Goal: Communication & Community: Answer question/provide support

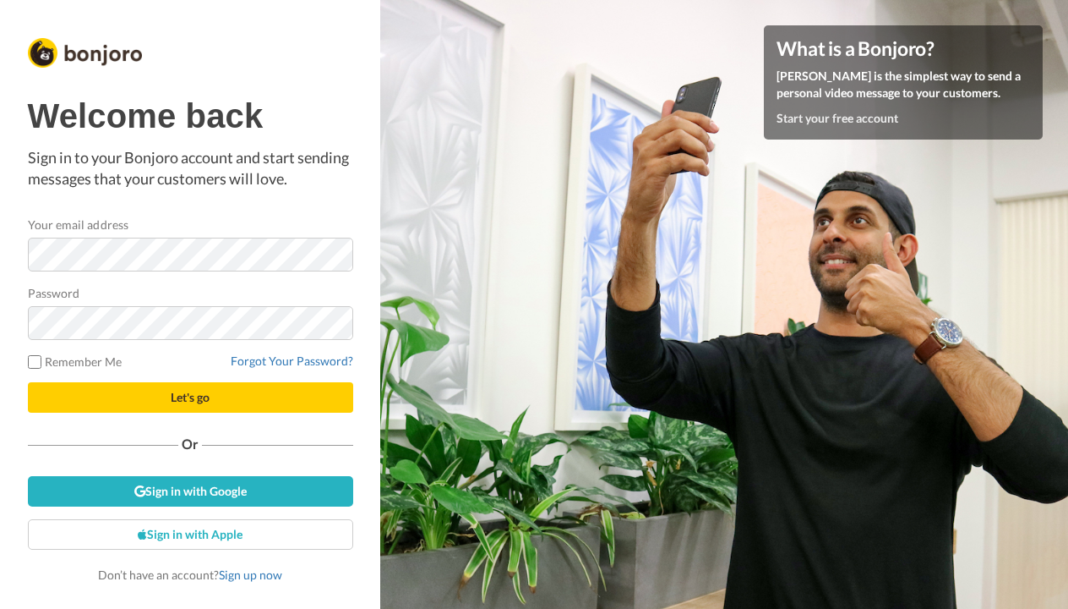
click at [149, 398] on button "Let's go" at bounding box center [190, 397] width 325 height 30
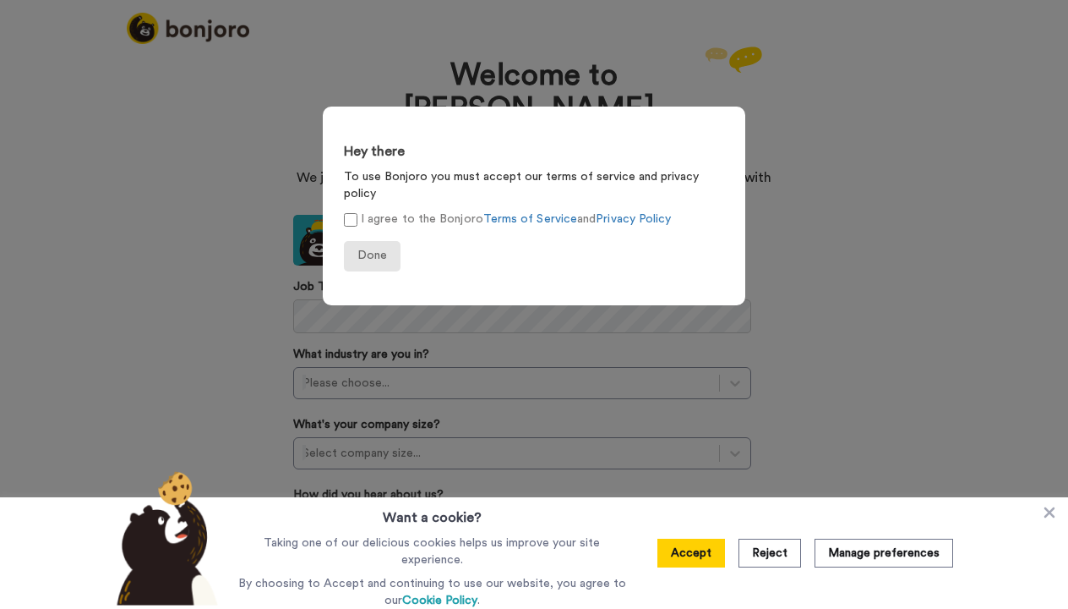
click at [368, 249] on span "Done" at bounding box center [373, 255] width 30 height 12
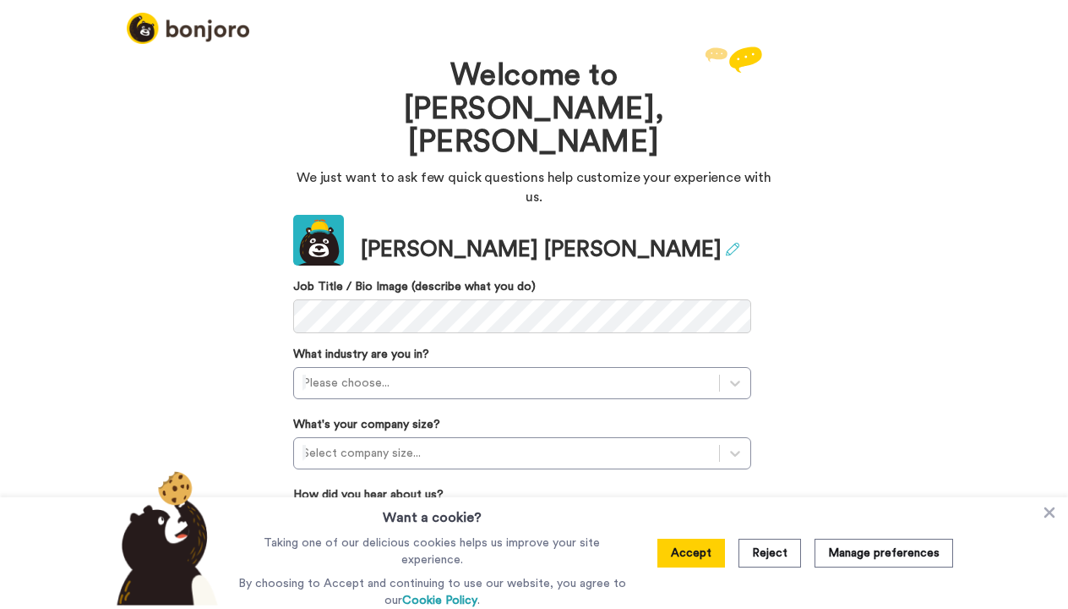
click at [726, 243] on icon at bounding box center [733, 250] width 14 height 14
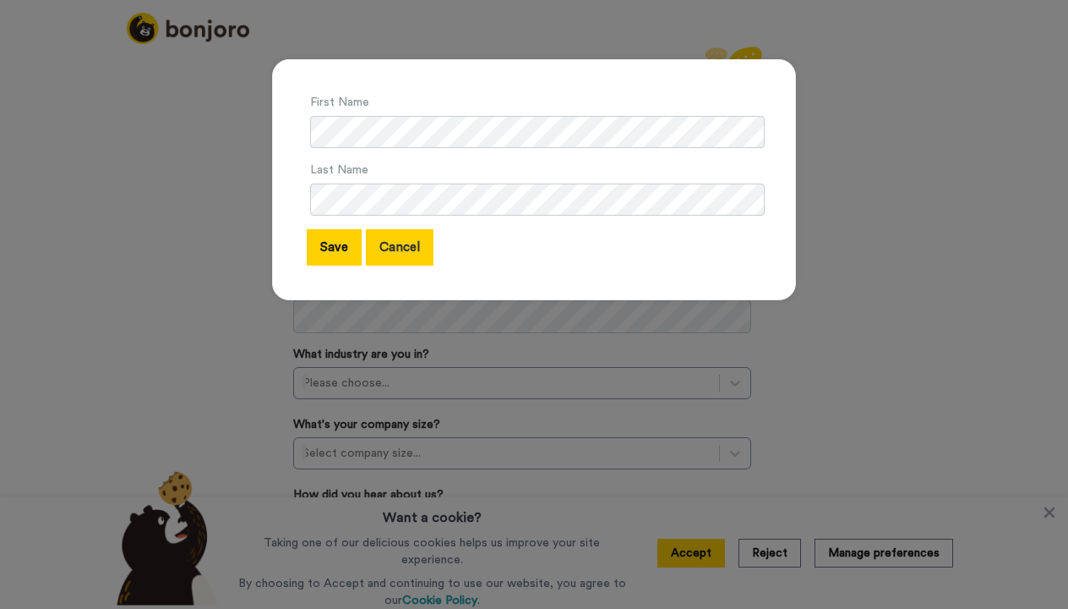
click at [417, 250] on button "Cancel" at bounding box center [400, 247] width 68 height 36
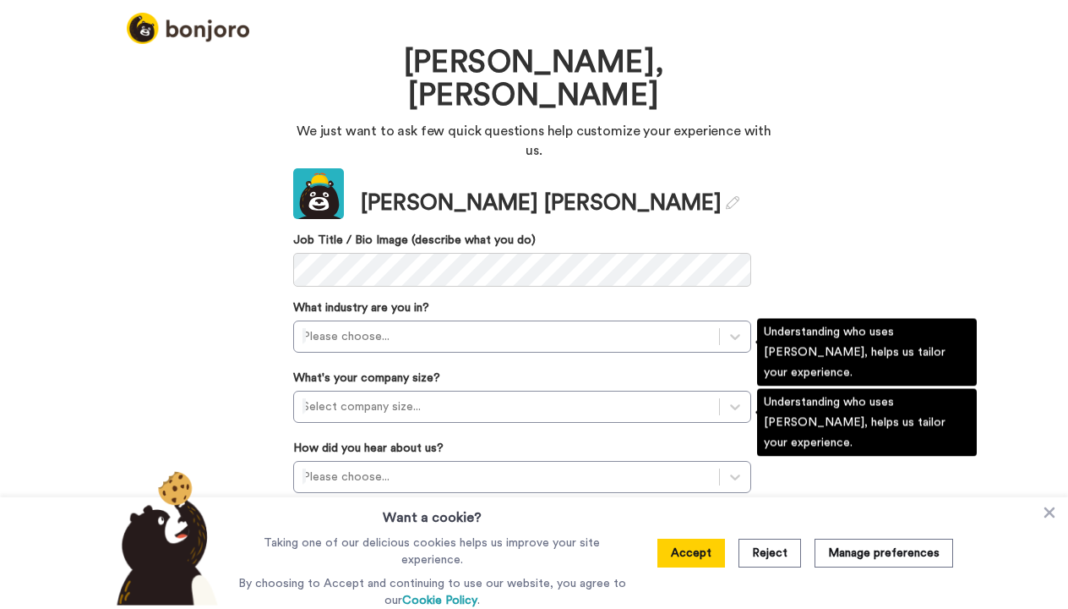
scroll to position [46, 0]
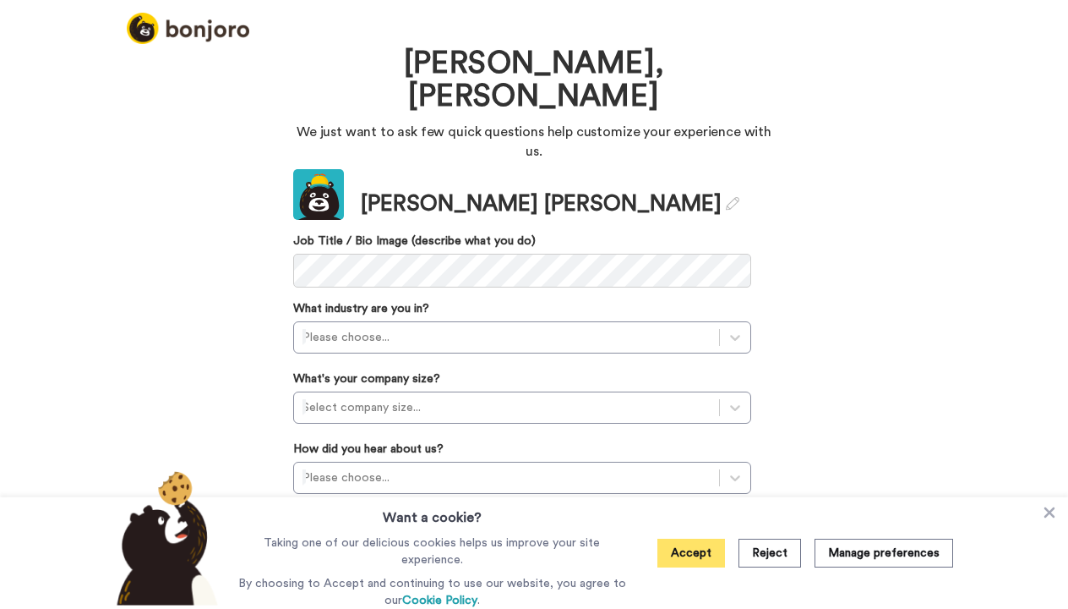
click at [666, 555] on button "Accept" at bounding box center [692, 552] width 68 height 29
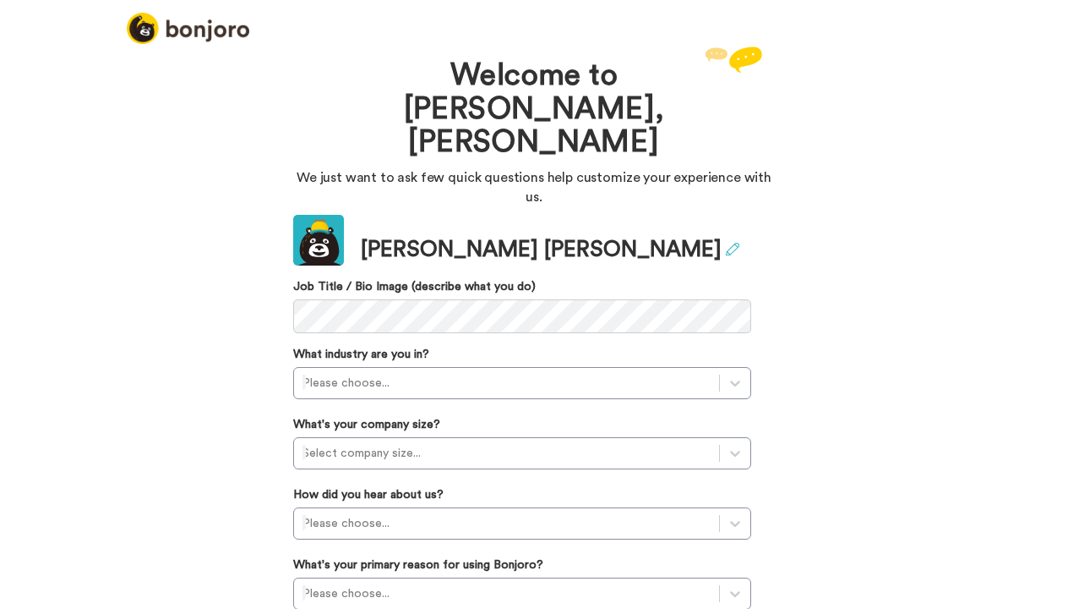
scroll to position [22, 0]
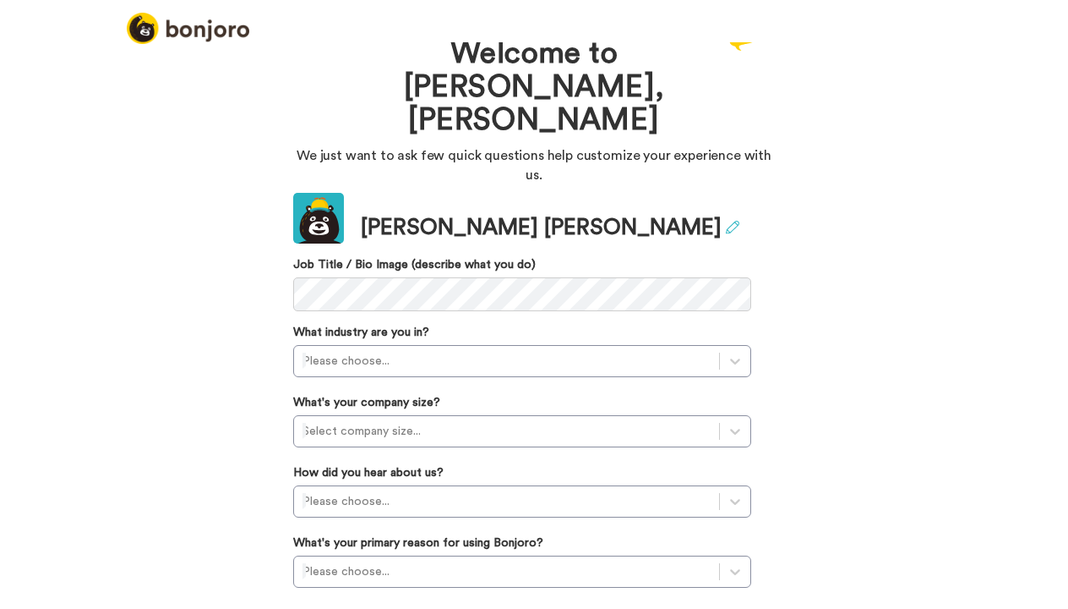
click at [726, 221] on icon at bounding box center [733, 228] width 14 height 14
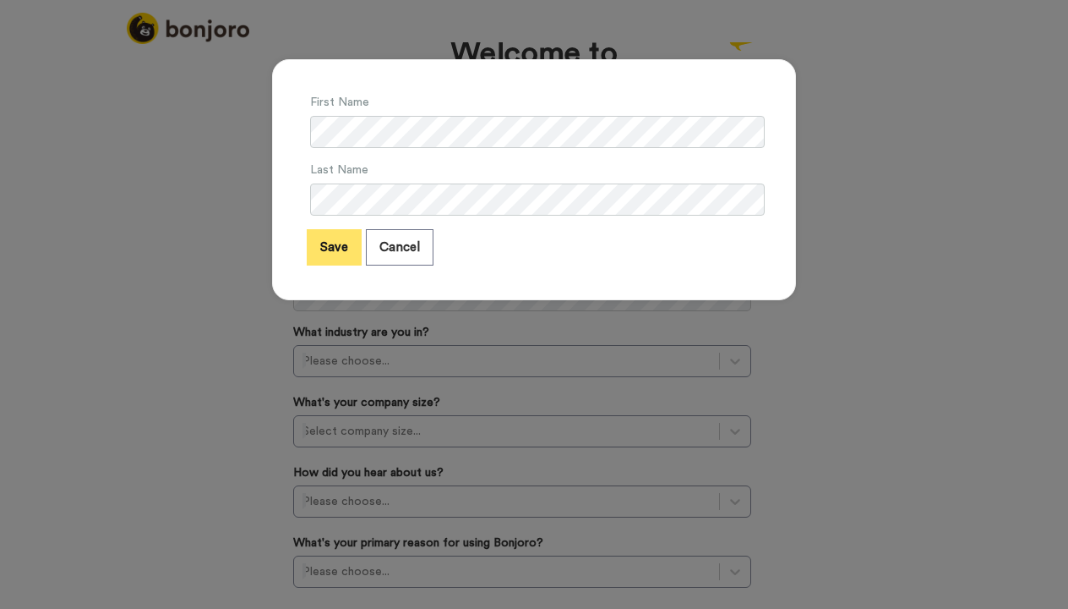
click at [341, 249] on button "Save" at bounding box center [334, 247] width 55 height 36
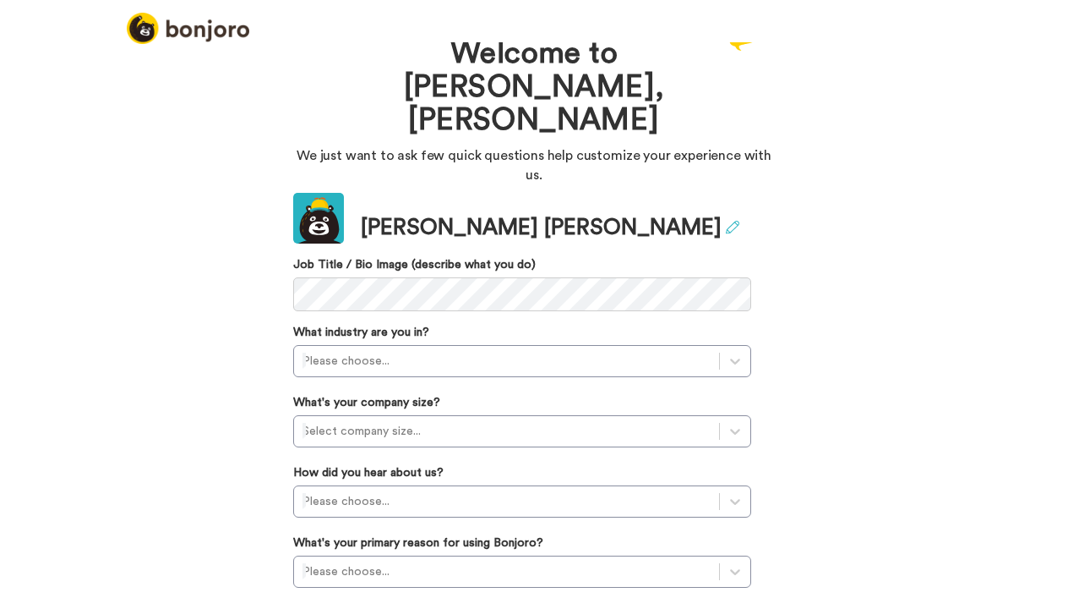
click at [726, 221] on icon at bounding box center [733, 228] width 14 height 14
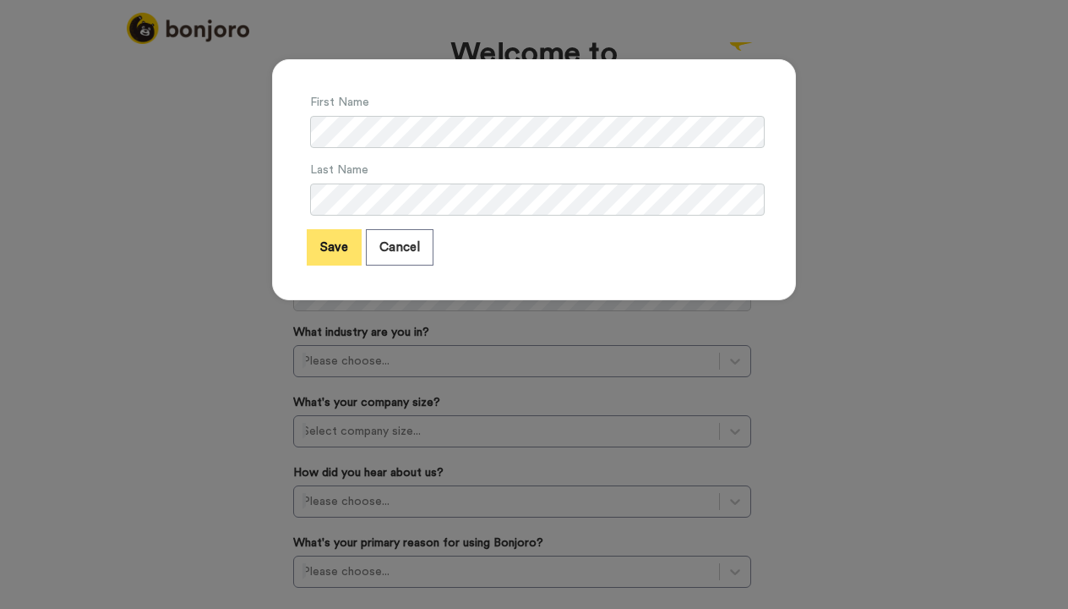
click at [331, 255] on button "Save" at bounding box center [334, 247] width 55 height 36
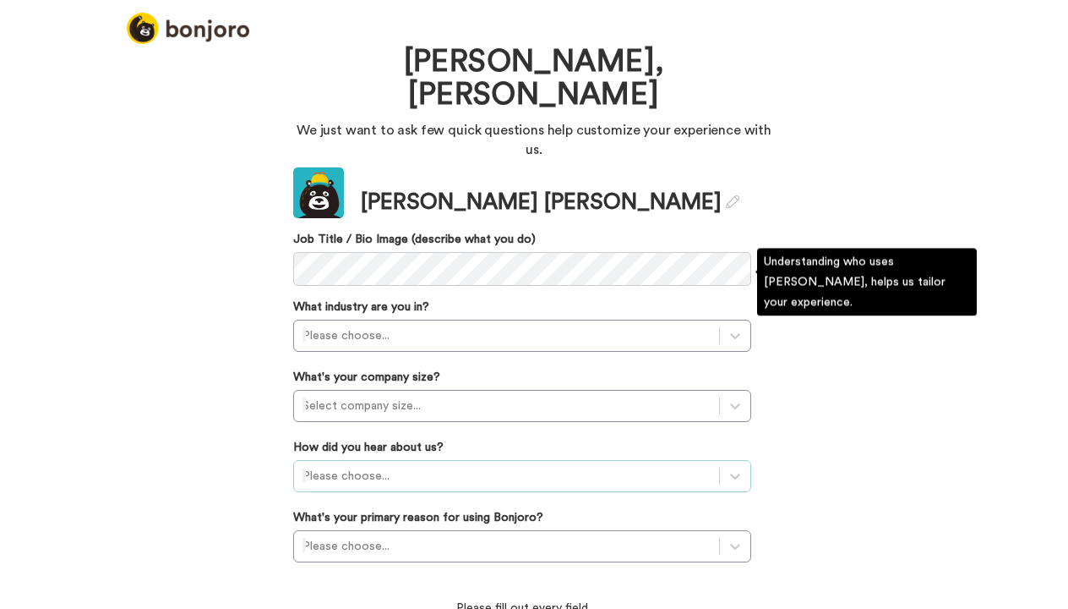
scroll to position [46, 0]
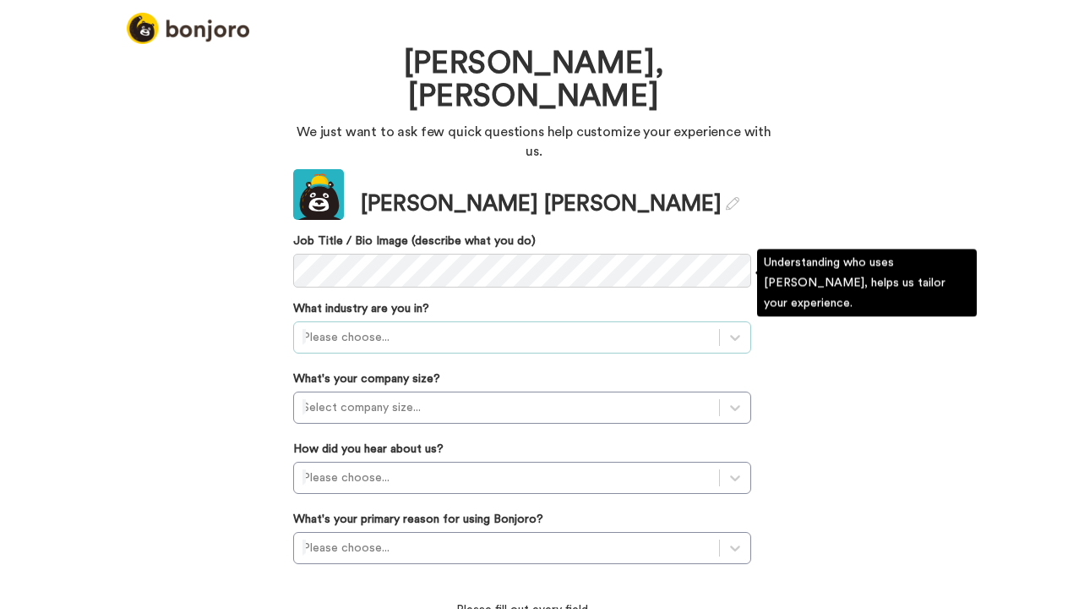
click at [396, 327] on div at bounding box center [507, 337] width 408 height 20
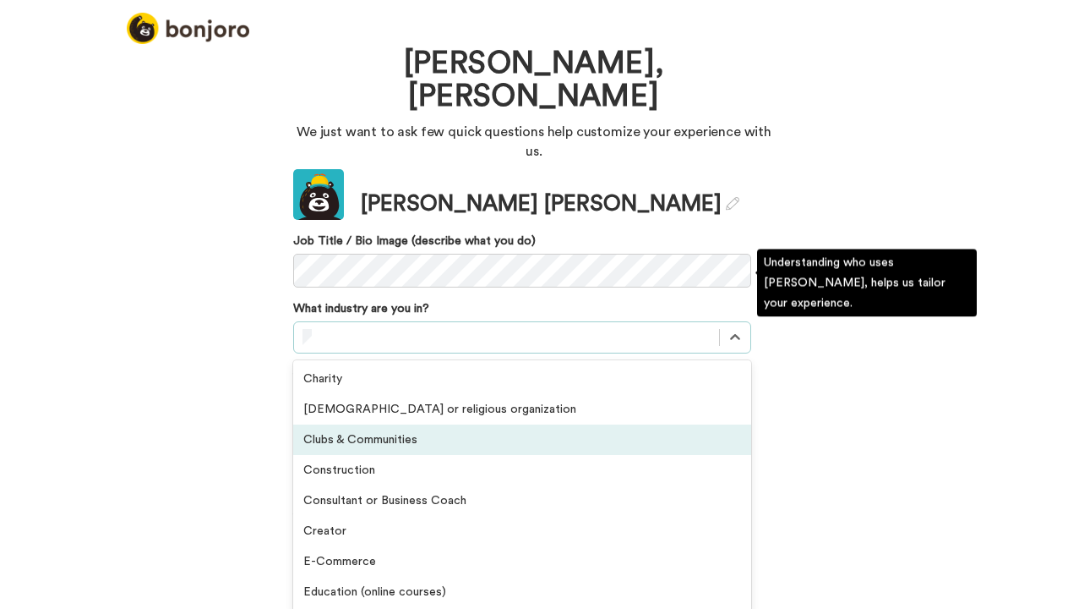
scroll to position [149, 0]
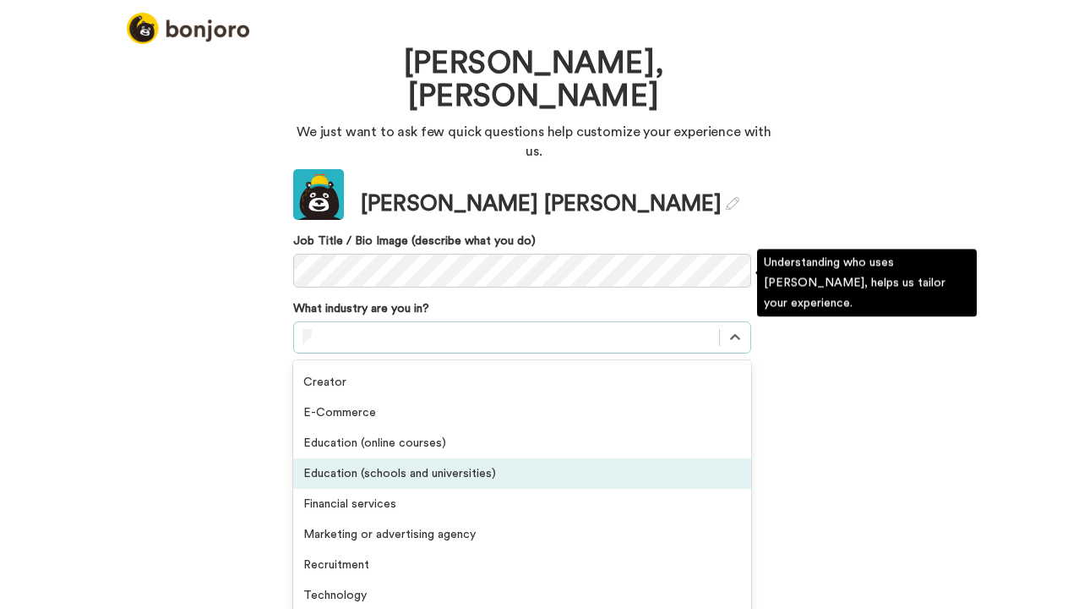
click at [344, 458] on div "Education (schools and universities)" at bounding box center [522, 473] width 458 height 30
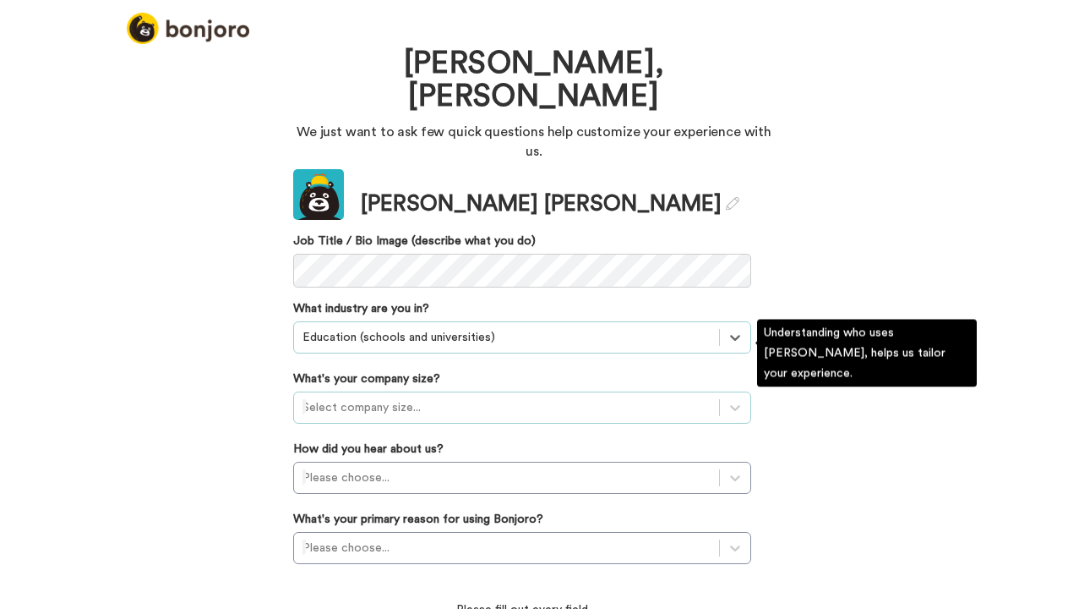
click at [428, 397] on div at bounding box center [507, 407] width 408 height 20
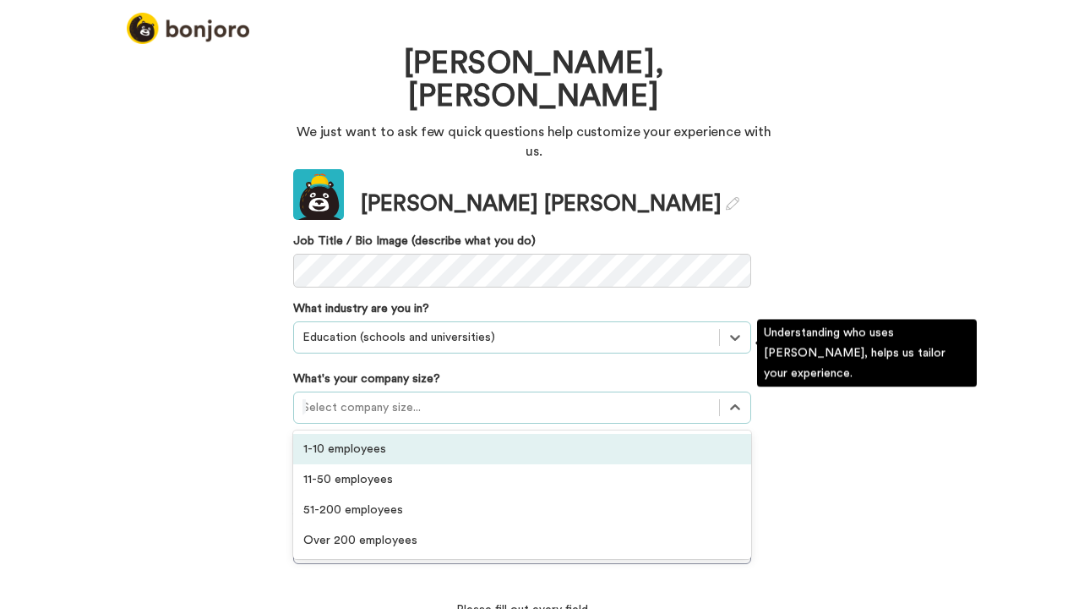
click at [391, 434] on div "1-10 employees" at bounding box center [522, 449] width 458 height 30
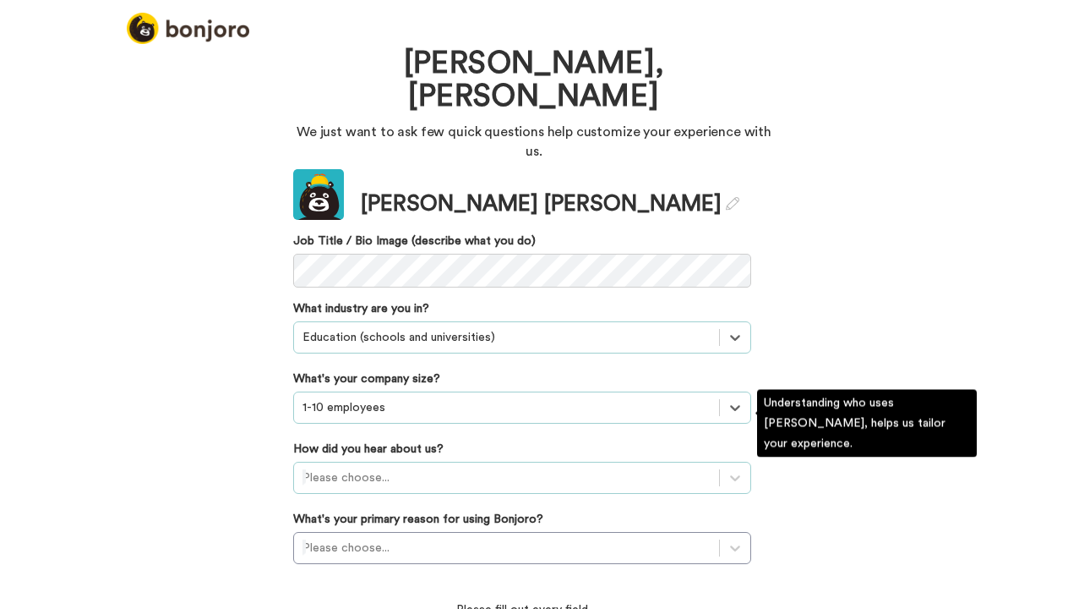
click at [404, 462] on div "Please choose..." at bounding box center [522, 478] width 458 height 32
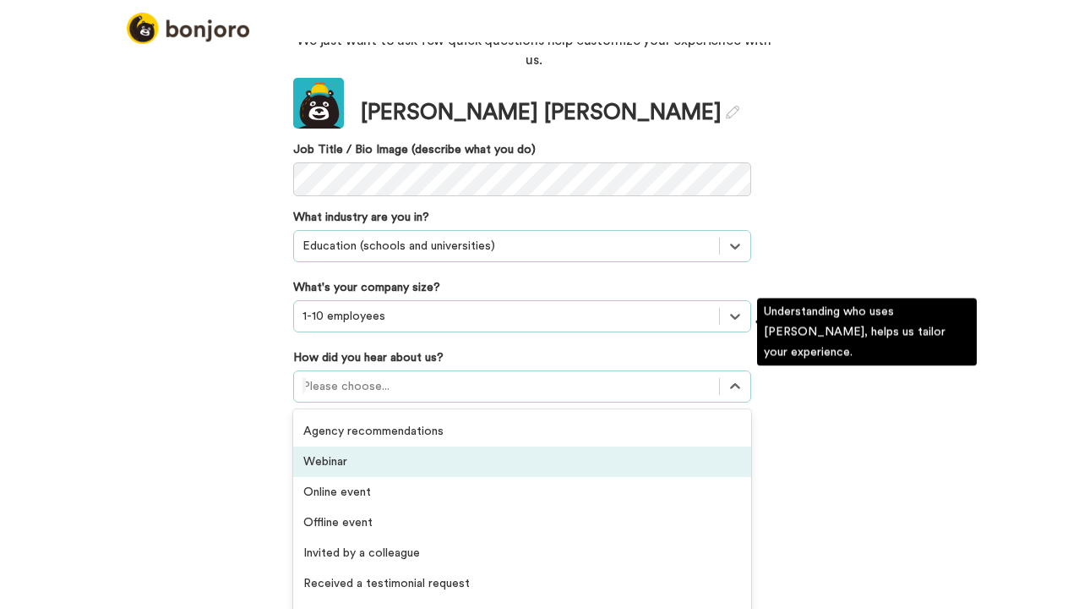
scroll to position [362, 0]
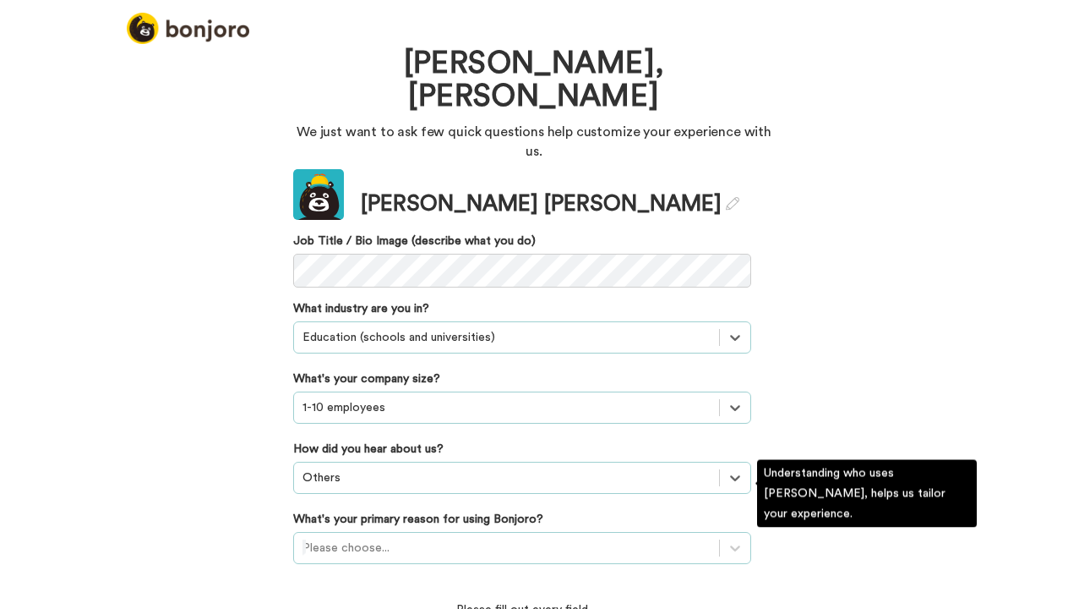
click at [333, 532] on div "Please choose..." at bounding box center [522, 548] width 458 height 32
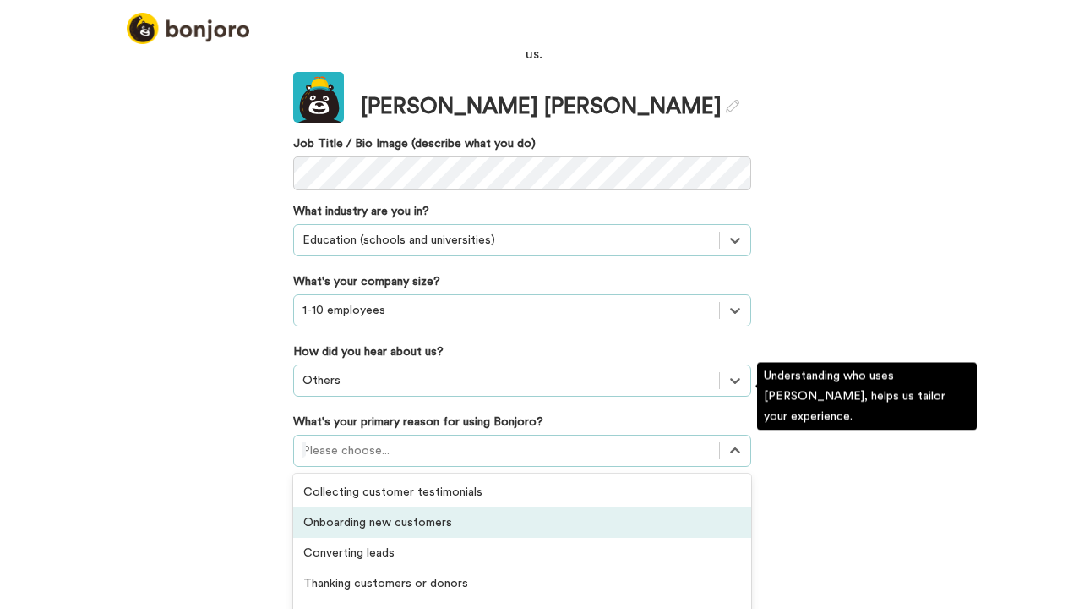
click at [359, 507] on div "Onboarding new customers" at bounding box center [522, 522] width 458 height 30
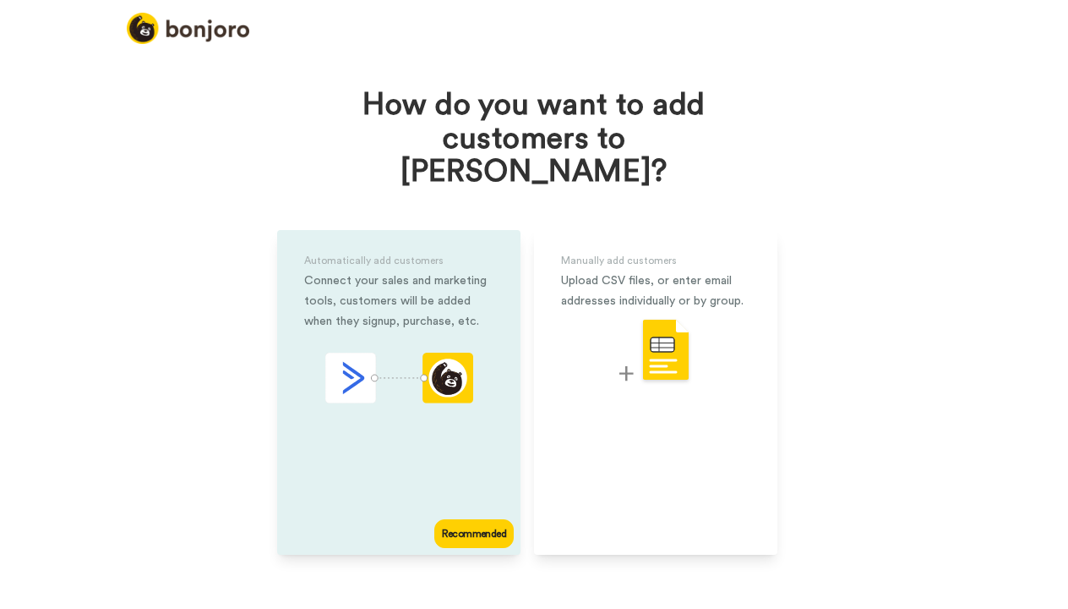
scroll to position [29, 0]
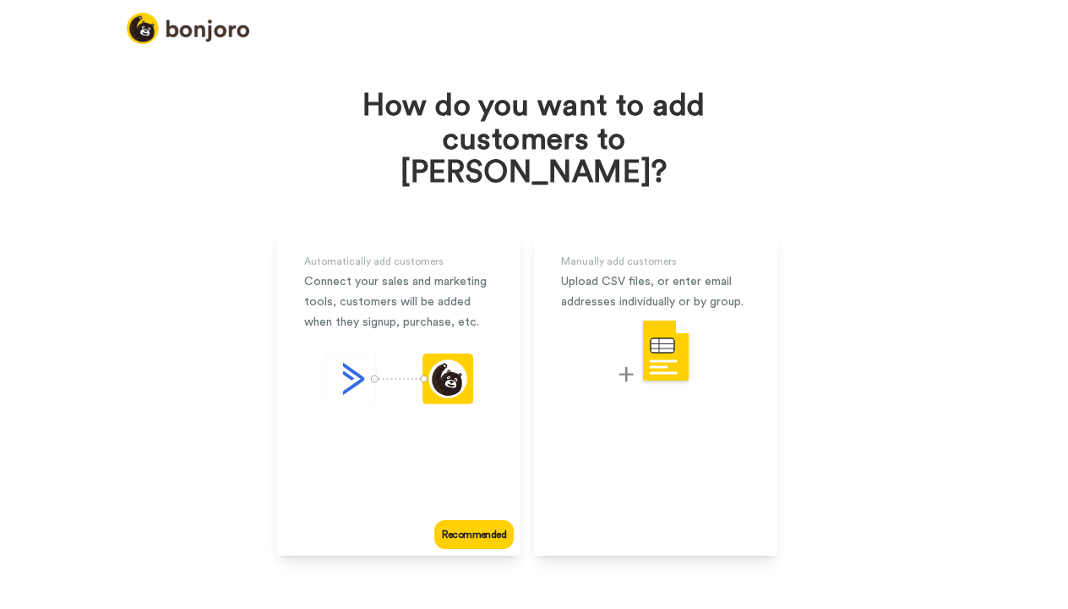
scroll to position [3, 0]
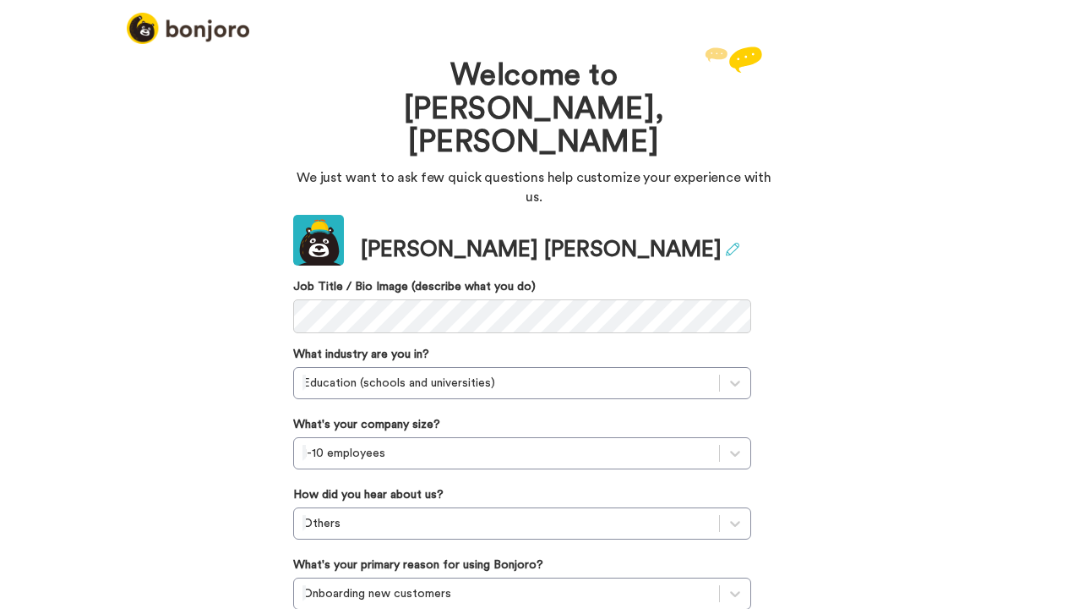
click at [726, 243] on icon at bounding box center [733, 250] width 14 height 14
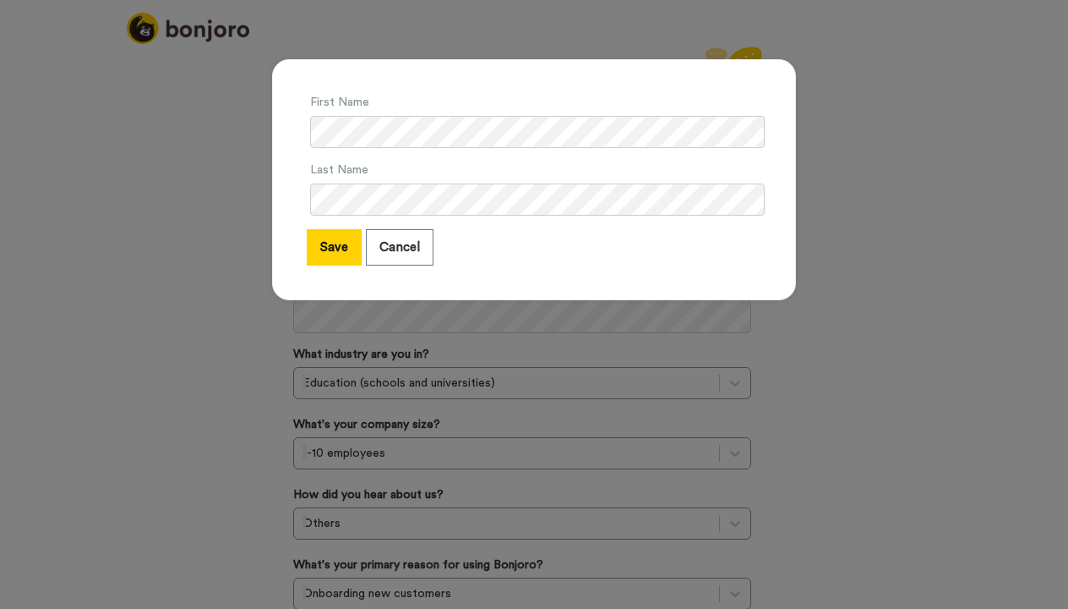
click at [301, 129] on div "First Name Last Name Save Cancel" at bounding box center [534, 179] width 524 height 241
click at [339, 243] on button "Save" at bounding box center [334, 247] width 55 height 36
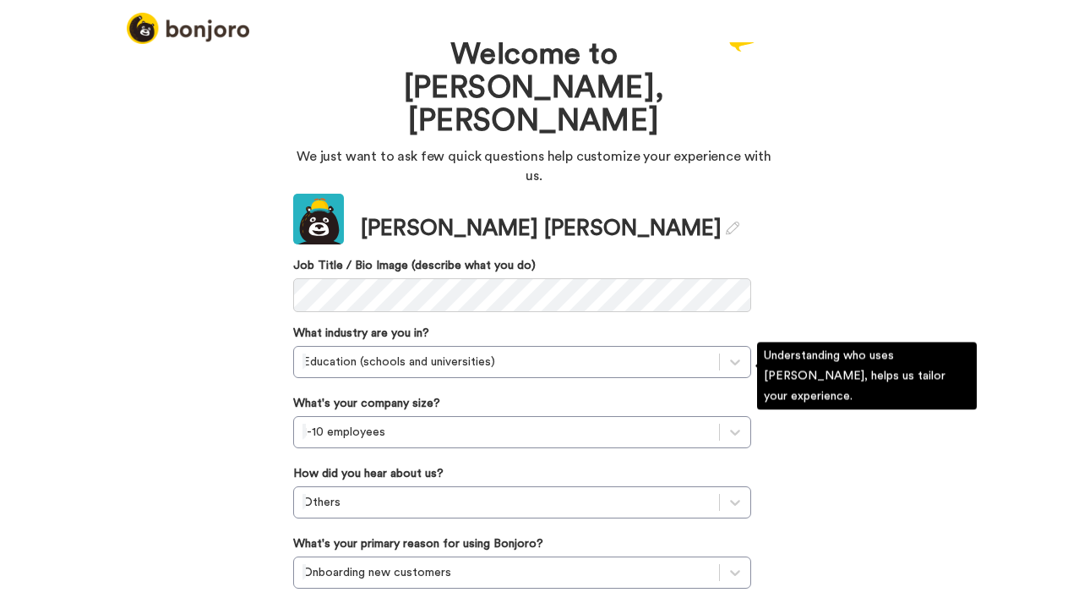
scroll to position [20, 0]
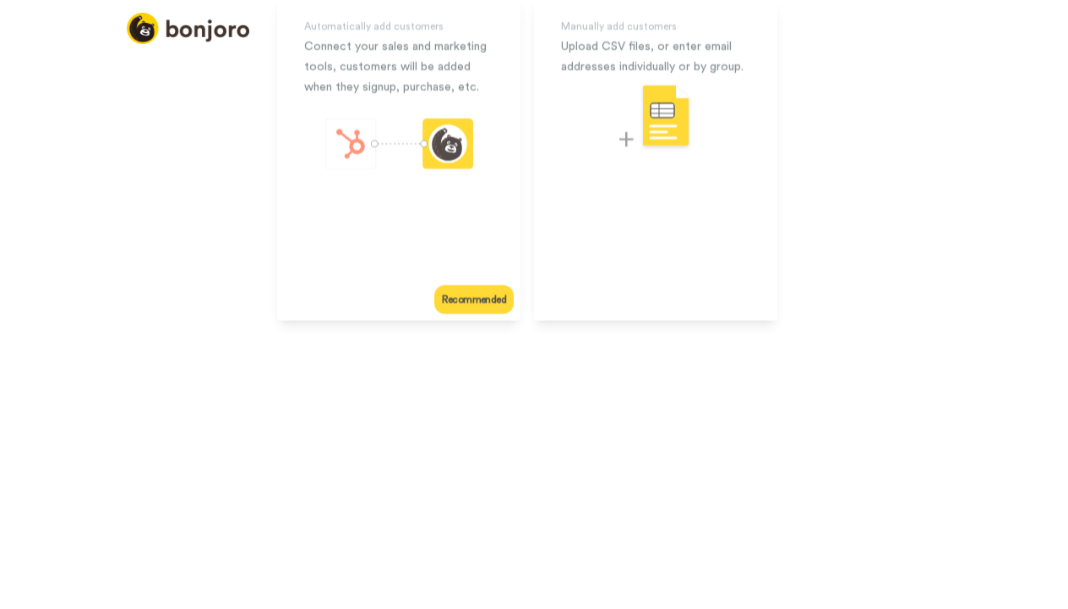
scroll to position [3, 0]
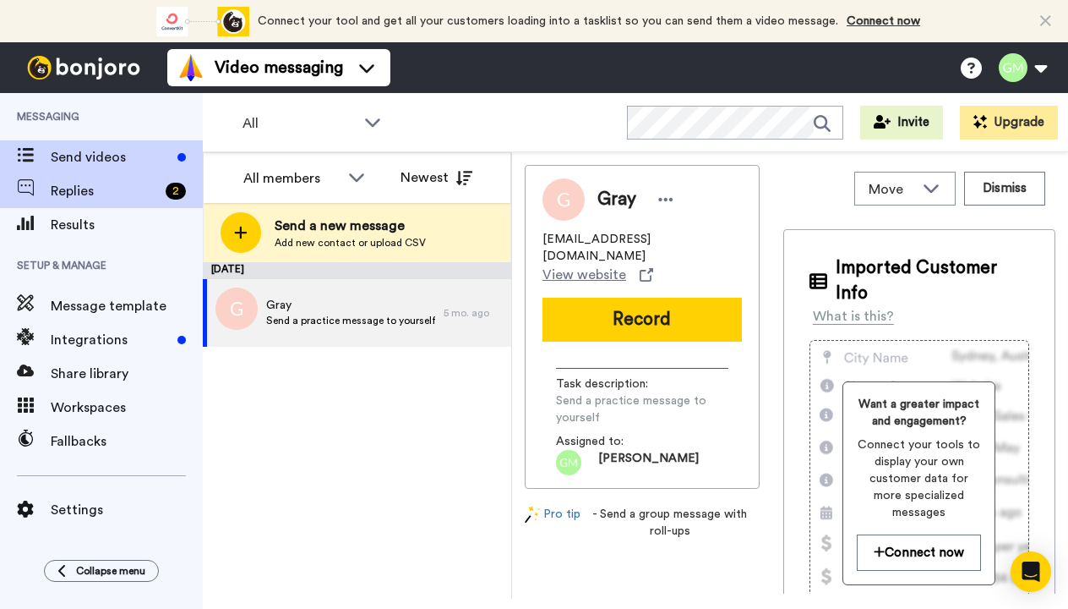
click at [86, 199] on span "Replies" at bounding box center [105, 191] width 108 height 20
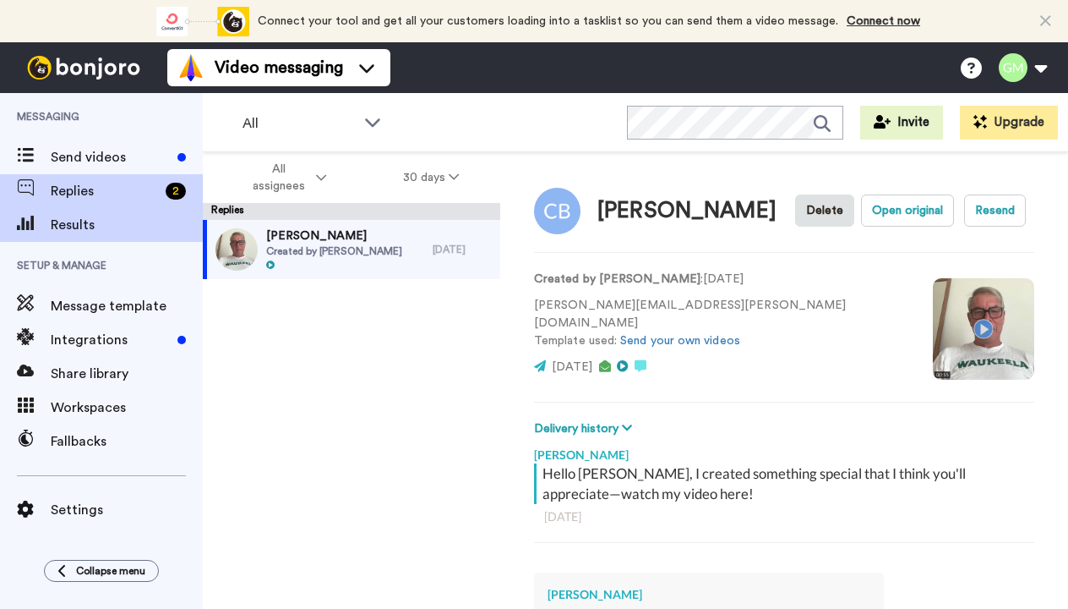
scroll to position [59, 0]
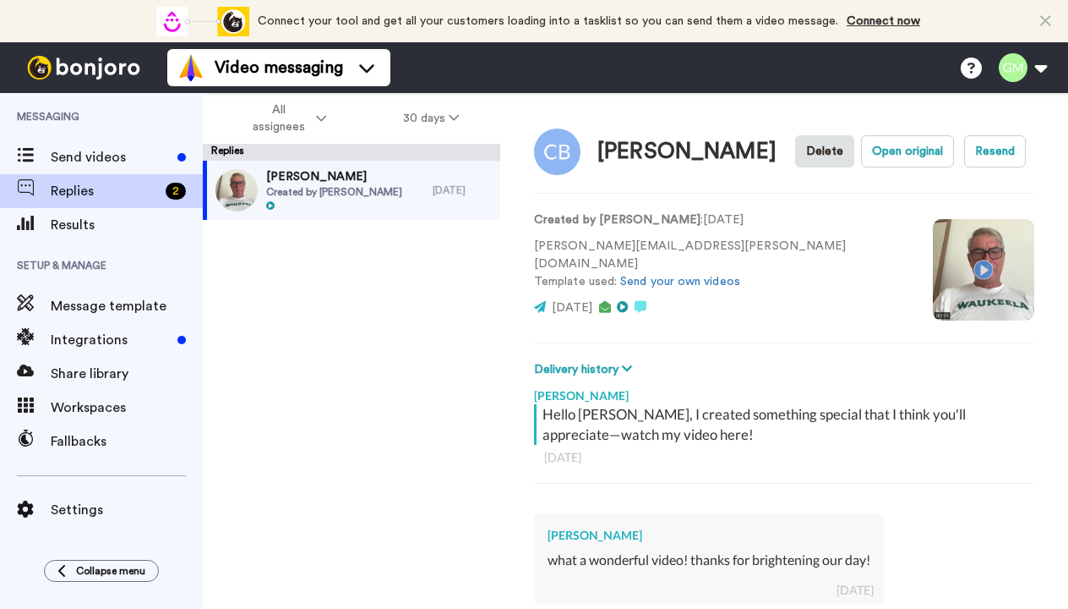
click at [290, 195] on span "Created by Ellie Moore" at bounding box center [334, 192] width 136 height 14
type textarea "x"
click at [325, 121] on icon at bounding box center [321, 118] width 10 height 12
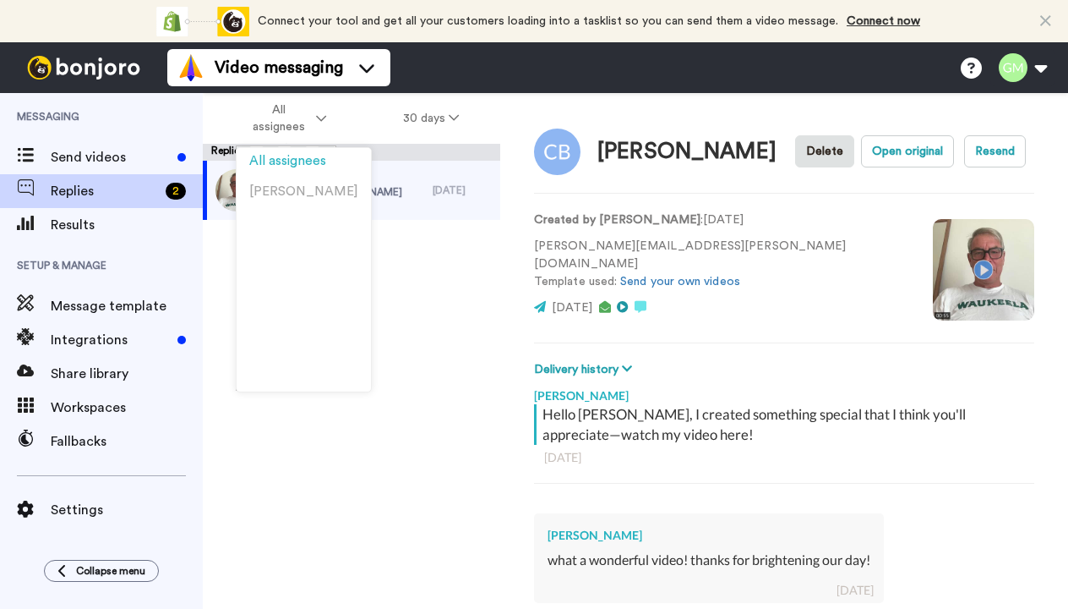
click at [395, 358] on div "Charlotte Bowman Created by Ellie Moore 18 days ago" at bounding box center [352, 355] width 298 height 389
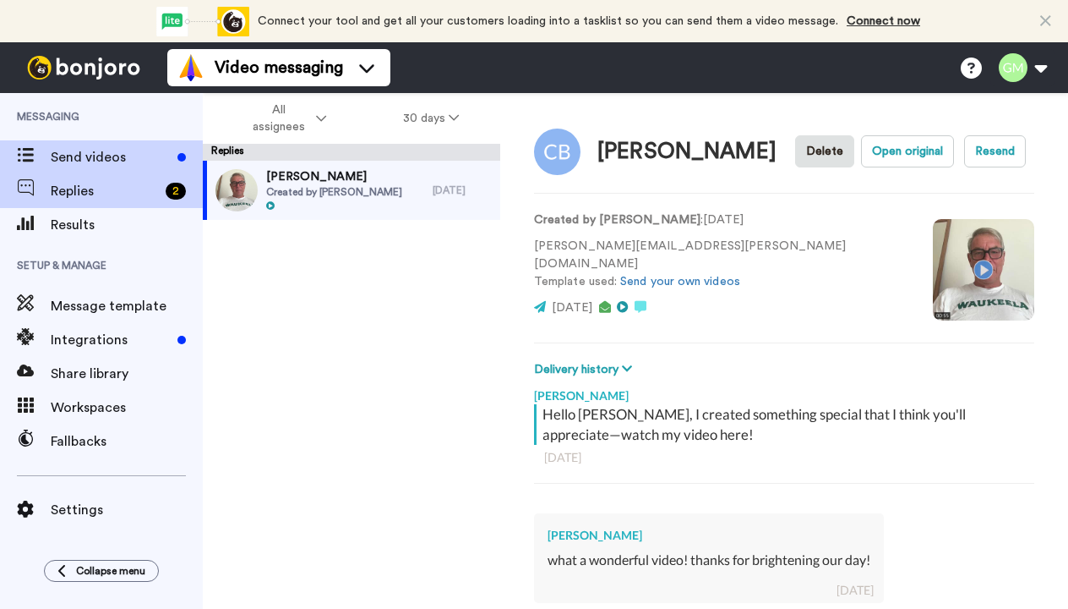
click at [79, 167] on span "Send videos" at bounding box center [111, 157] width 120 height 20
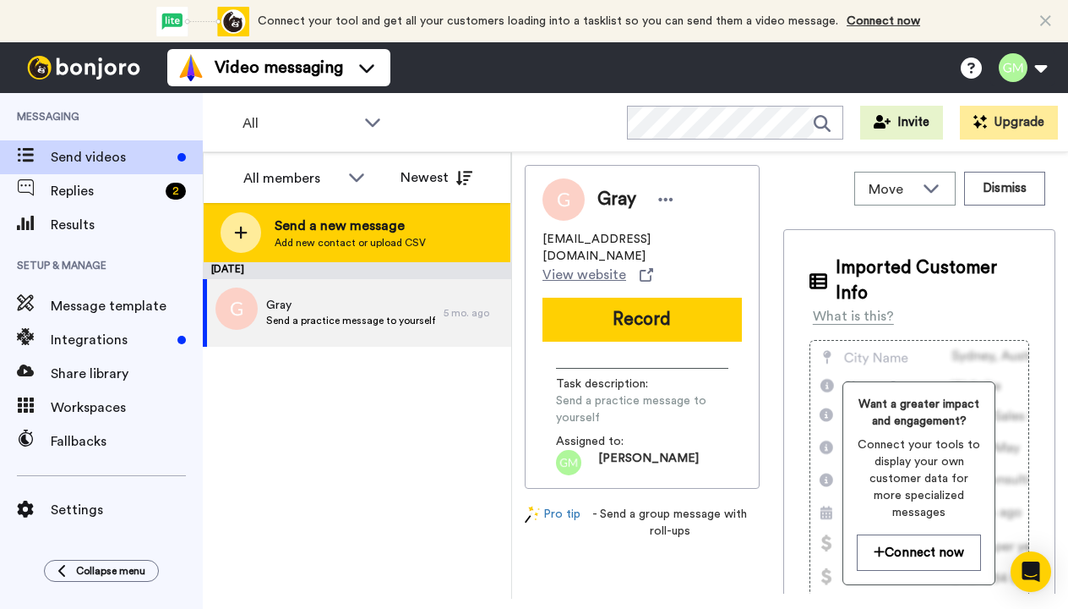
click at [244, 235] on icon at bounding box center [241, 232] width 14 height 15
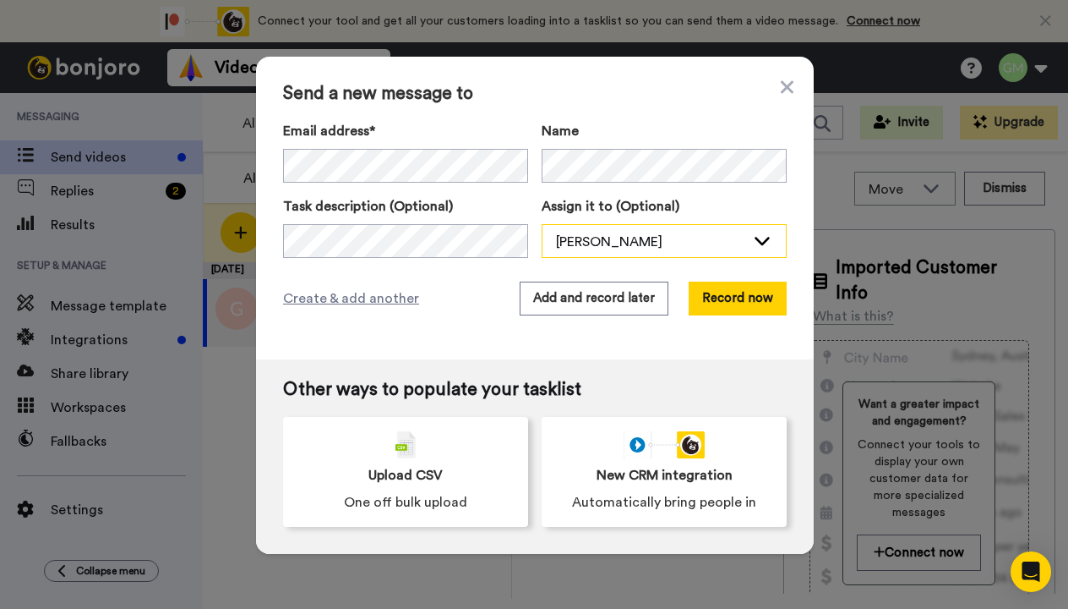
click at [758, 240] on icon at bounding box center [762, 241] width 15 height 8
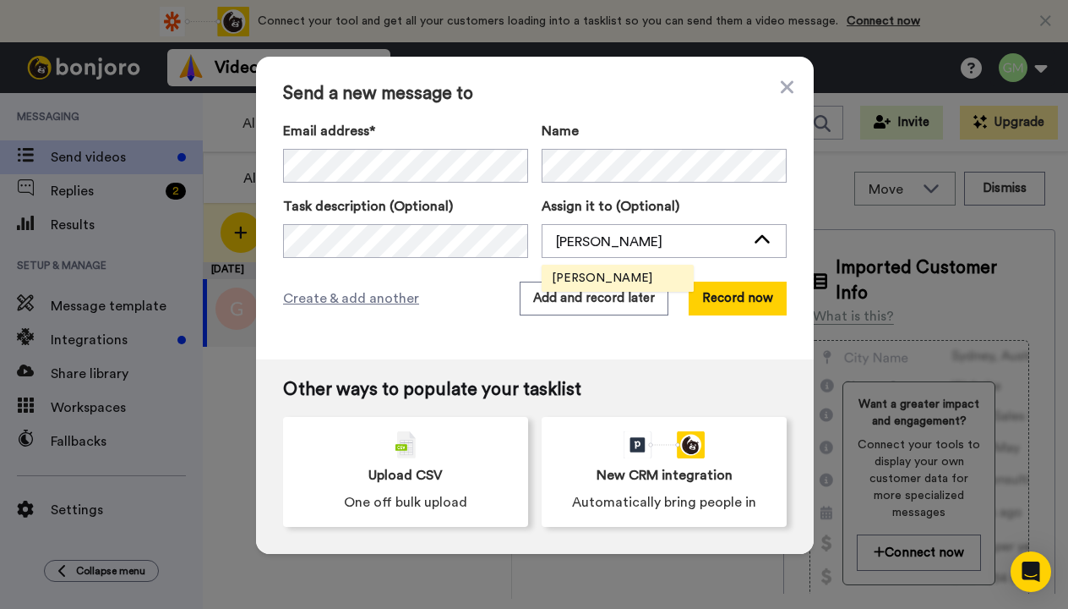
click at [763, 204] on label "Assign it to (Optional)" at bounding box center [664, 206] width 245 height 20
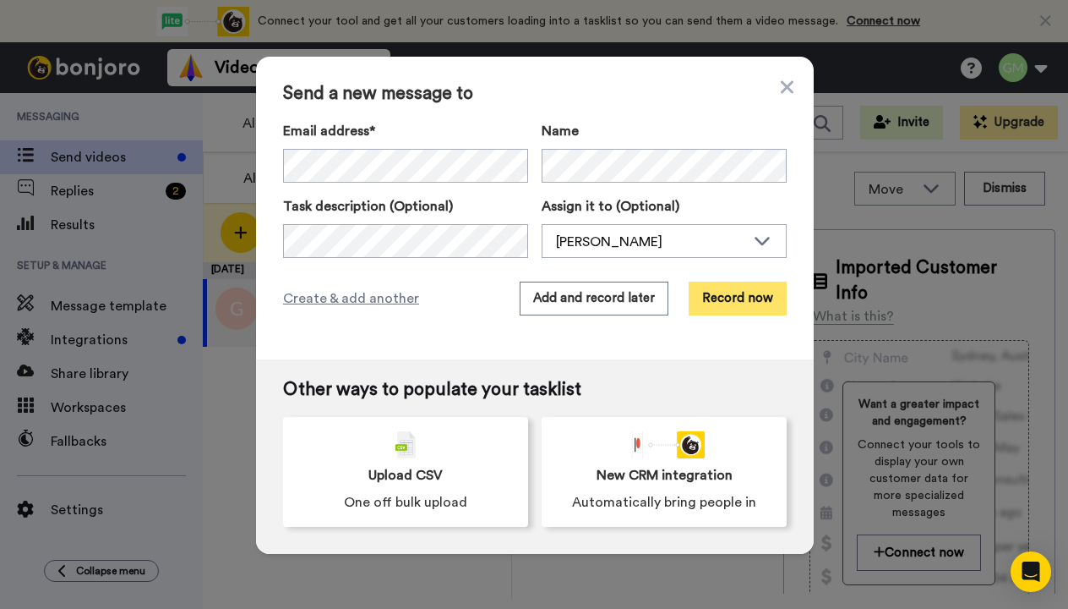
click at [724, 302] on button "Record now" at bounding box center [738, 298] width 98 height 34
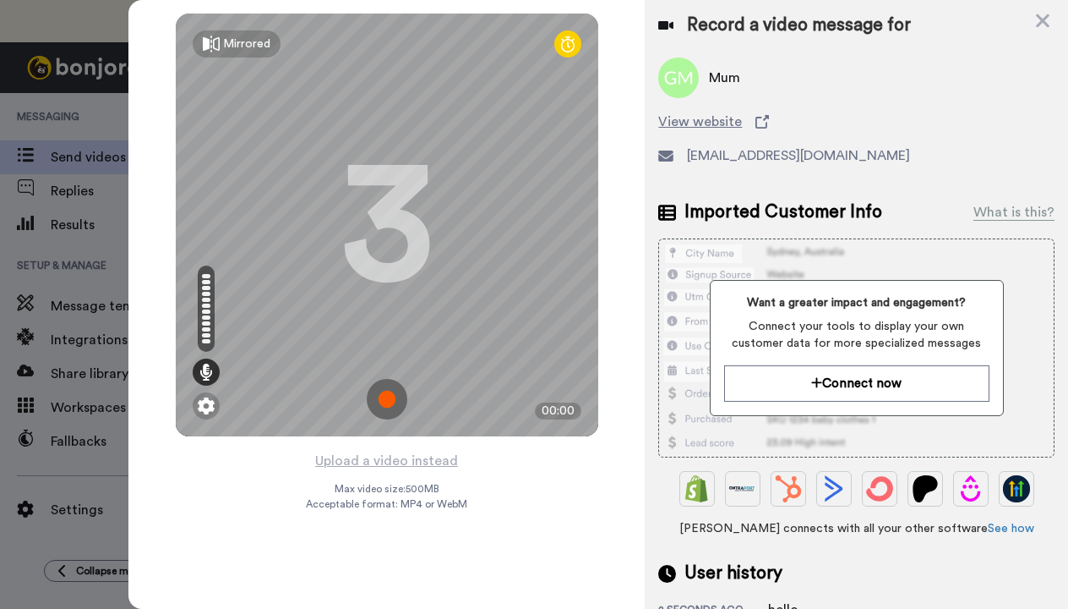
click at [389, 397] on img at bounding box center [387, 399] width 41 height 41
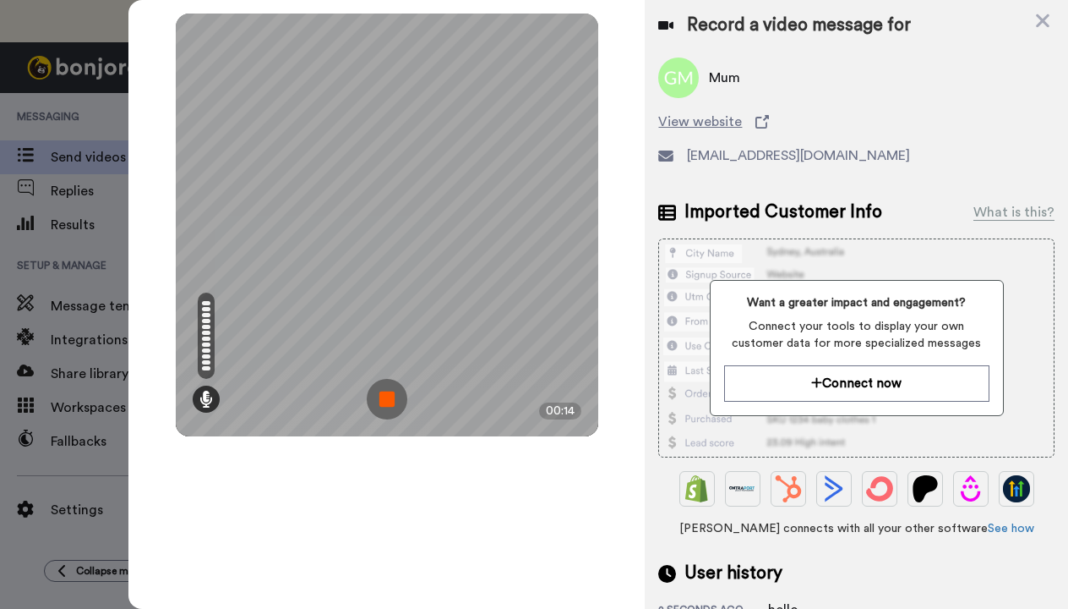
click at [389, 397] on img at bounding box center [387, 399] width 41 height 41
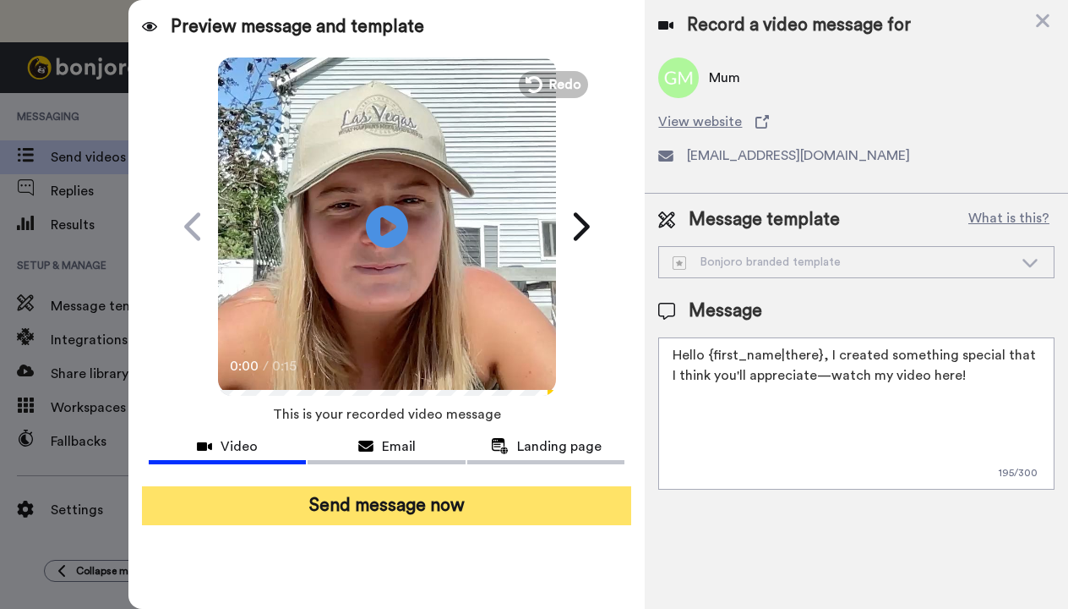
click at [384, 499] on button "Send message now" at bounding box center [387, 505] width 490 height 39
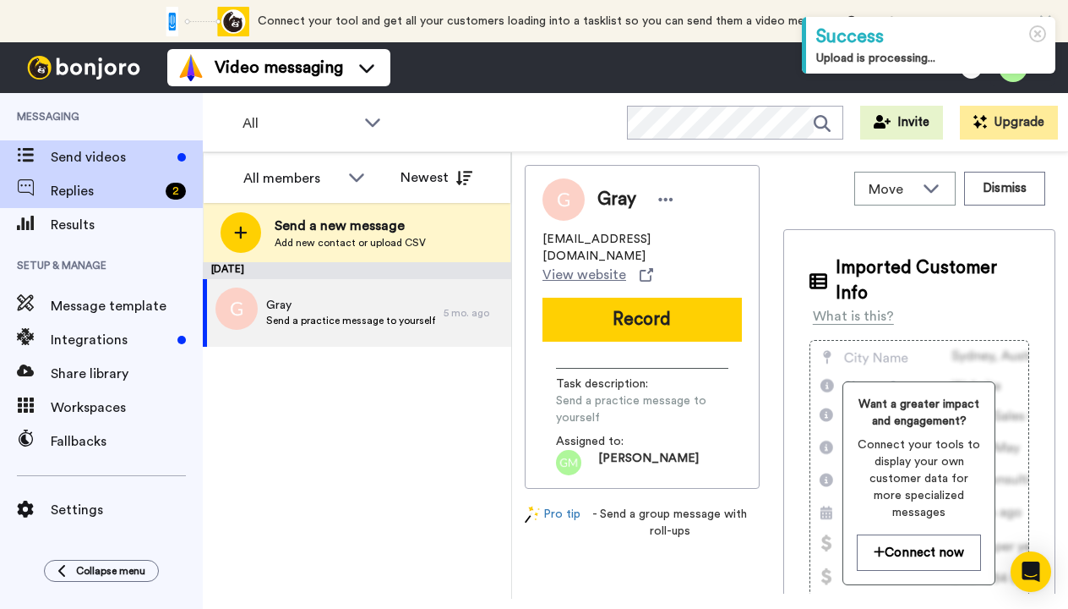
click at [127, 198] on span "Replies" at bounding box center [105, 191] width 108 height 20
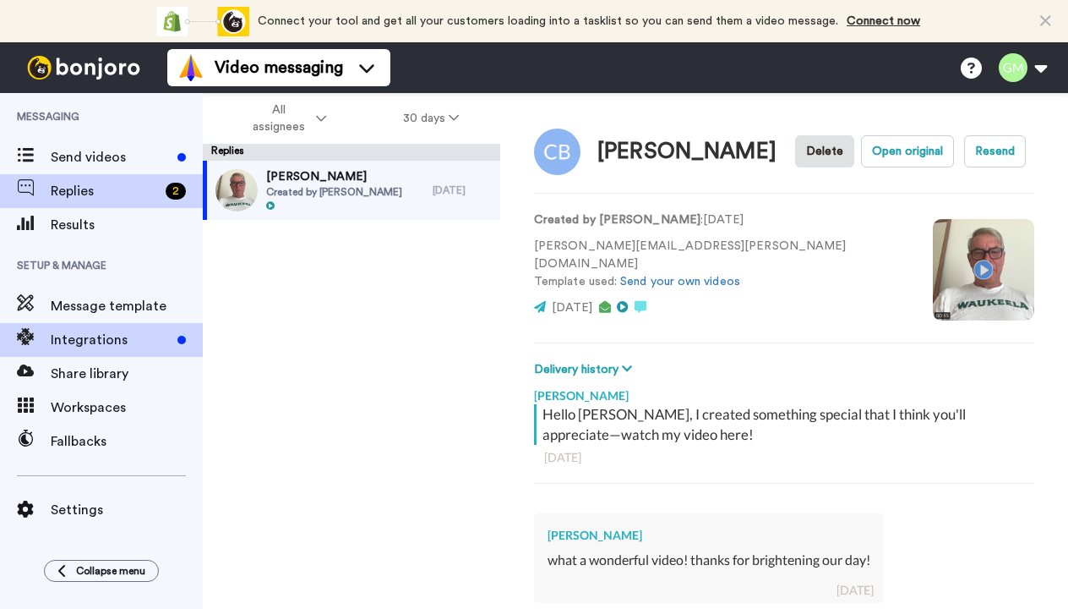
click at [95, 342] on span "Integrations" at bounding box center [111, 340] width 120 height 20
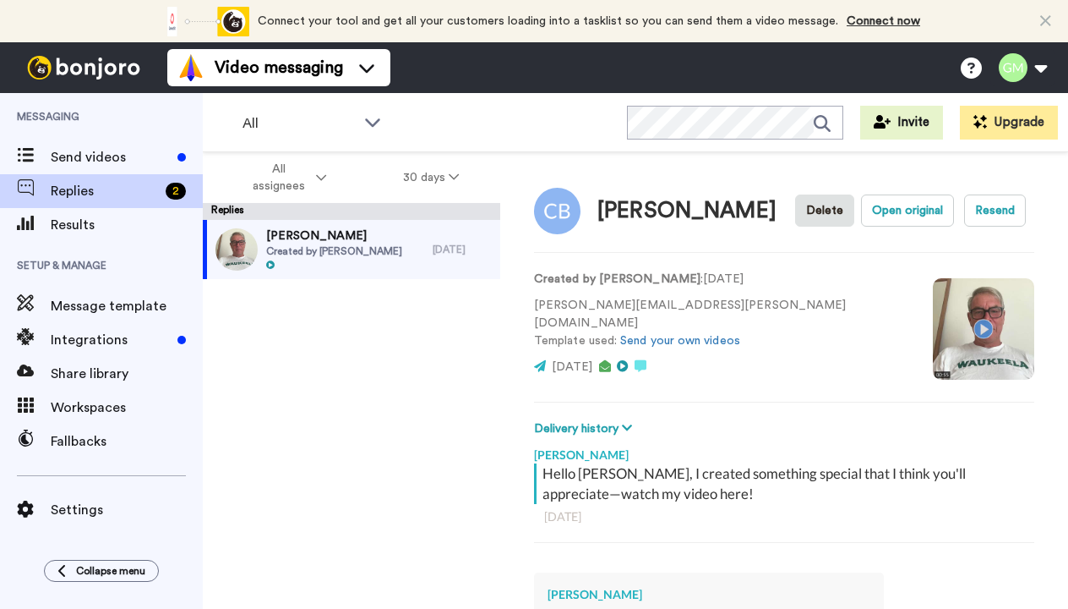
scroll to position [59, 0]
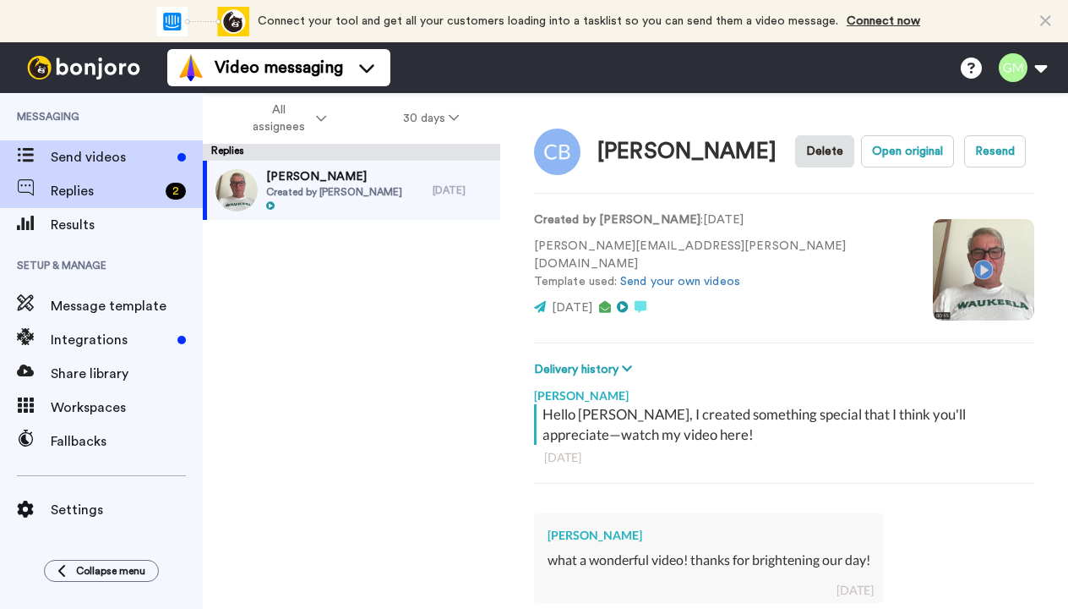
click at [81, 158] on span "Send videos" at bounding box center [111, 157] width 120 height 20
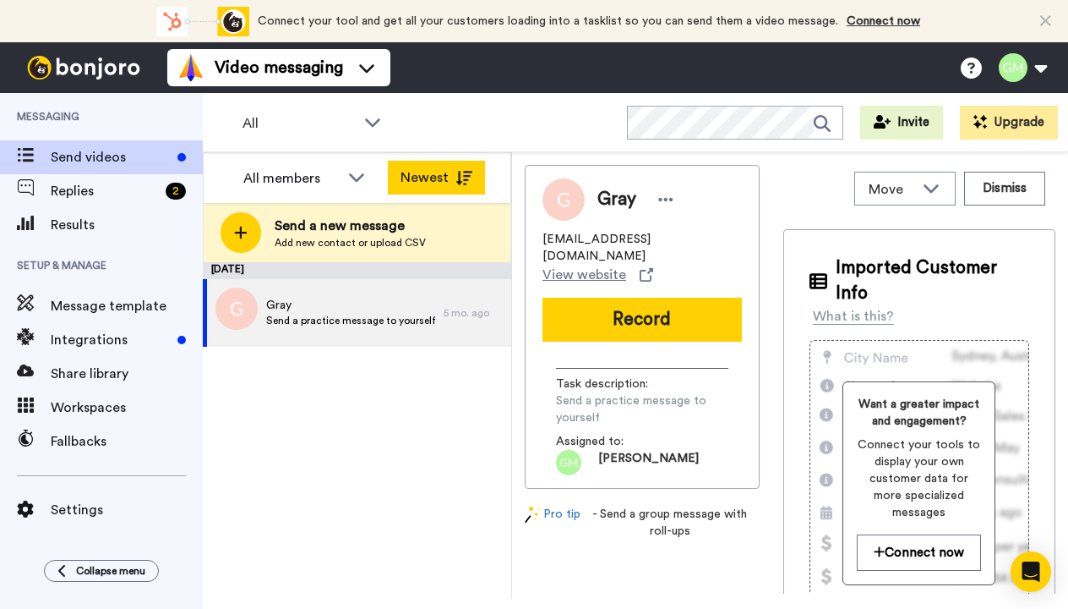
click at [423, 175] on button "Newest" at bounding box center [436, 178] width 97 height 34
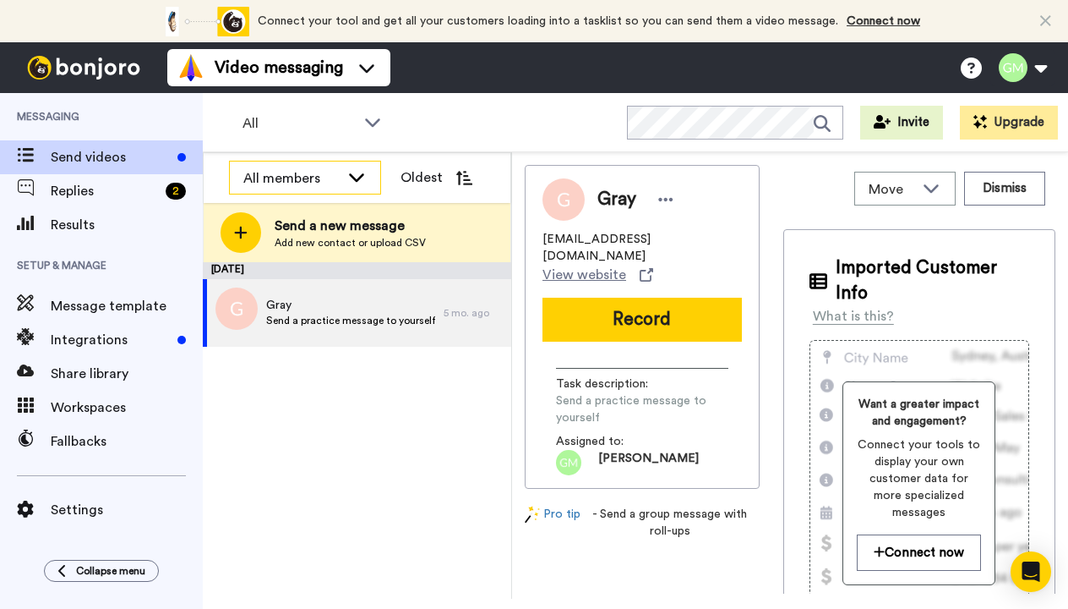
click at [319, 184] on div "All members" at bounding box center [291, 178] width 96 height 20
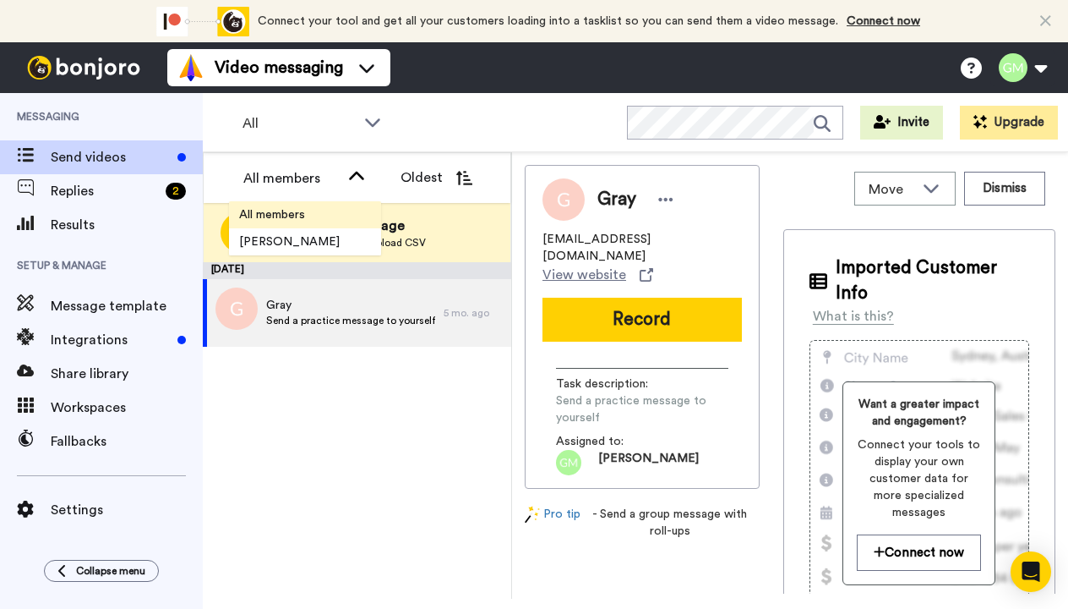
click at [297, 222] on span "All members" at bounding box center [272, 214] width 86 height 17
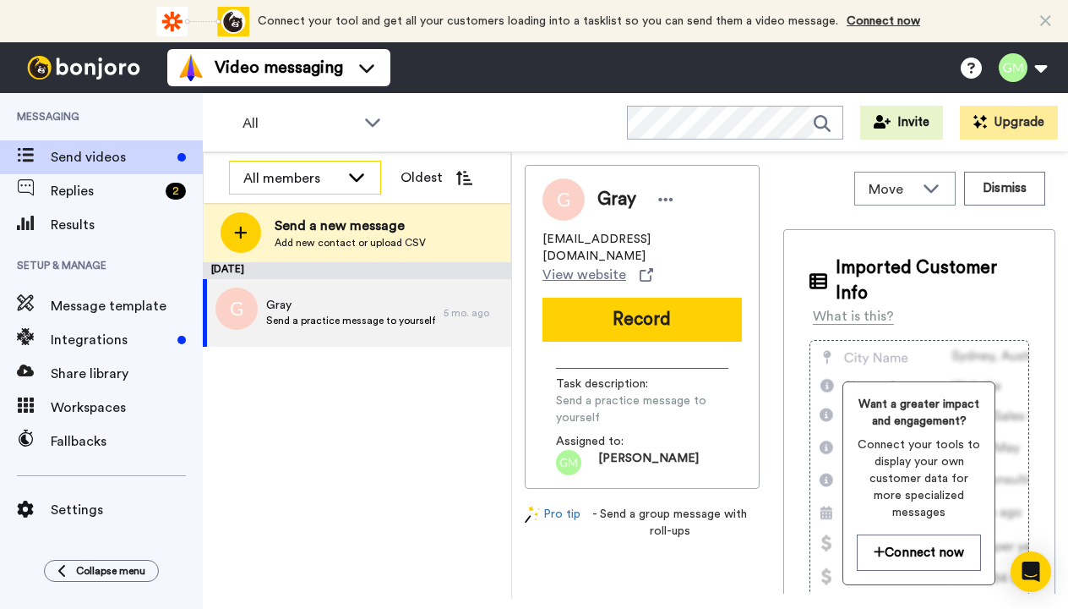
click at [286, 183] on div "All members" at bounding box center [291, 178] width 96 height 20
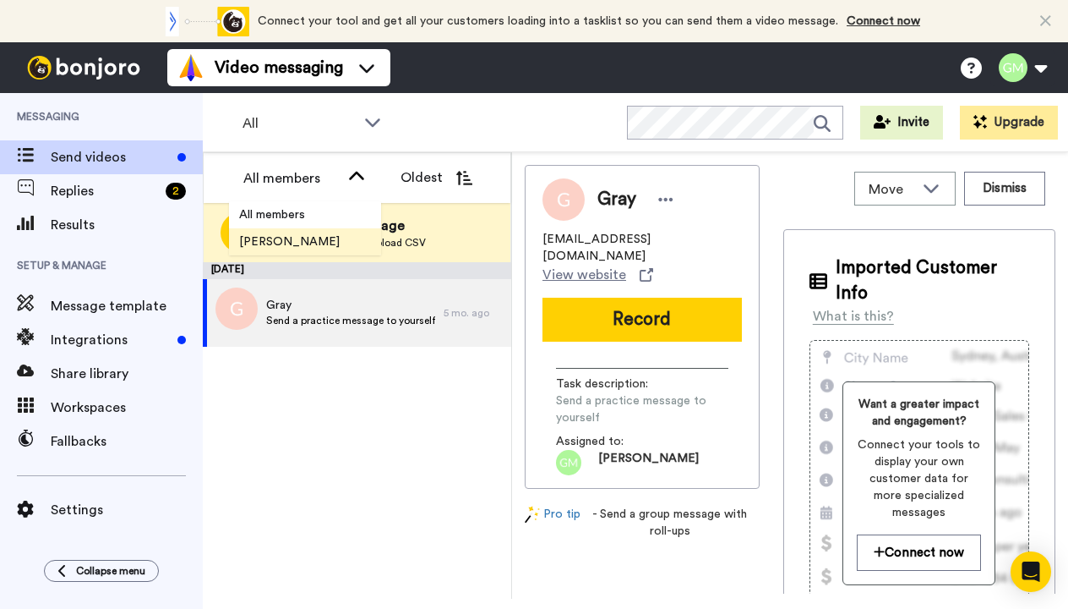
click at [289, 241] on span "Ellie Moore" at bounding box center [289, 241] width 121 height 17
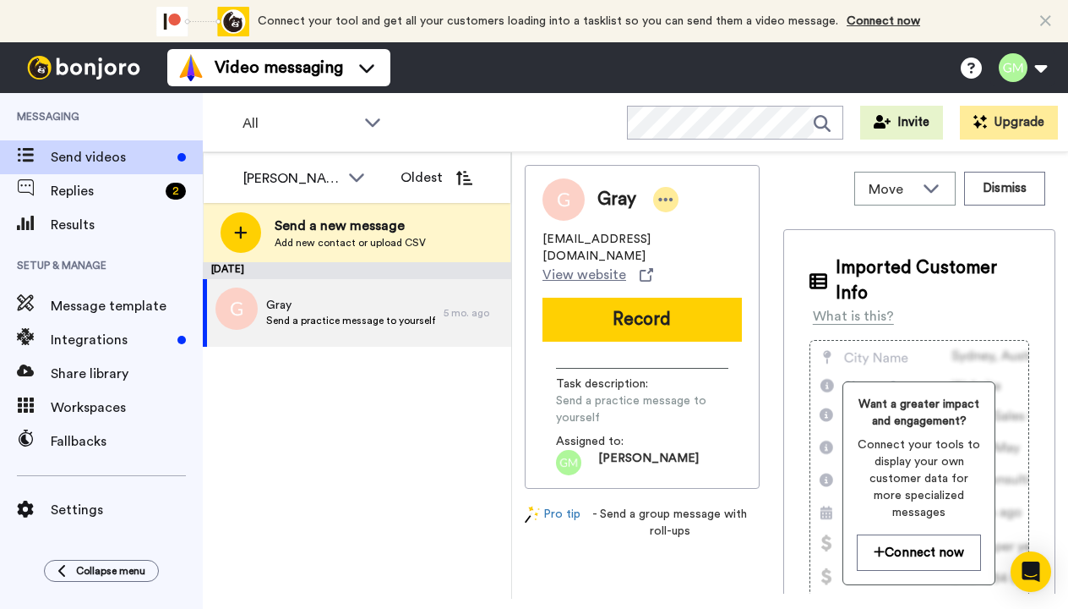
click at [668, 192] on icon at bounding box center [665, 199] width 15 height 17
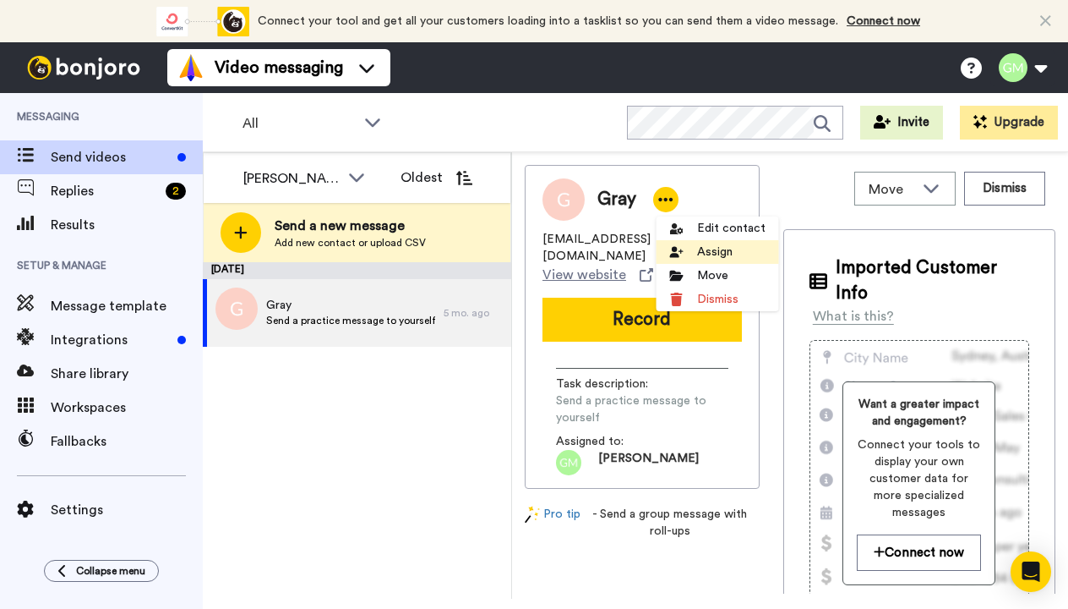
click at [706, 251] on li "Assign" at bounding box center [718, 252] width 123 height 24
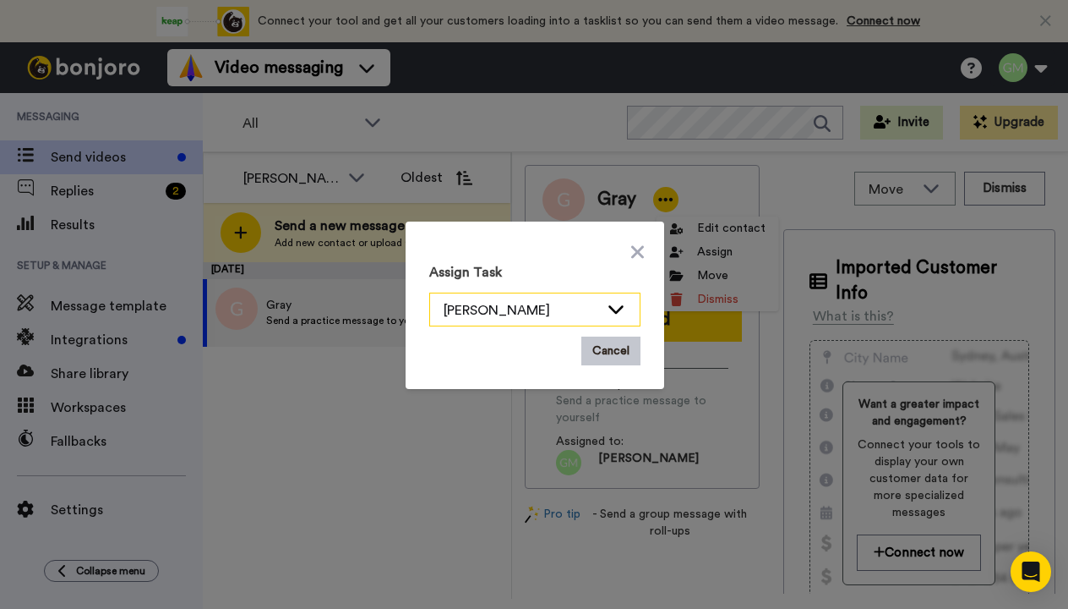
click at [610, 314] on icon at bounding box center [616, 308] width 20 height 17
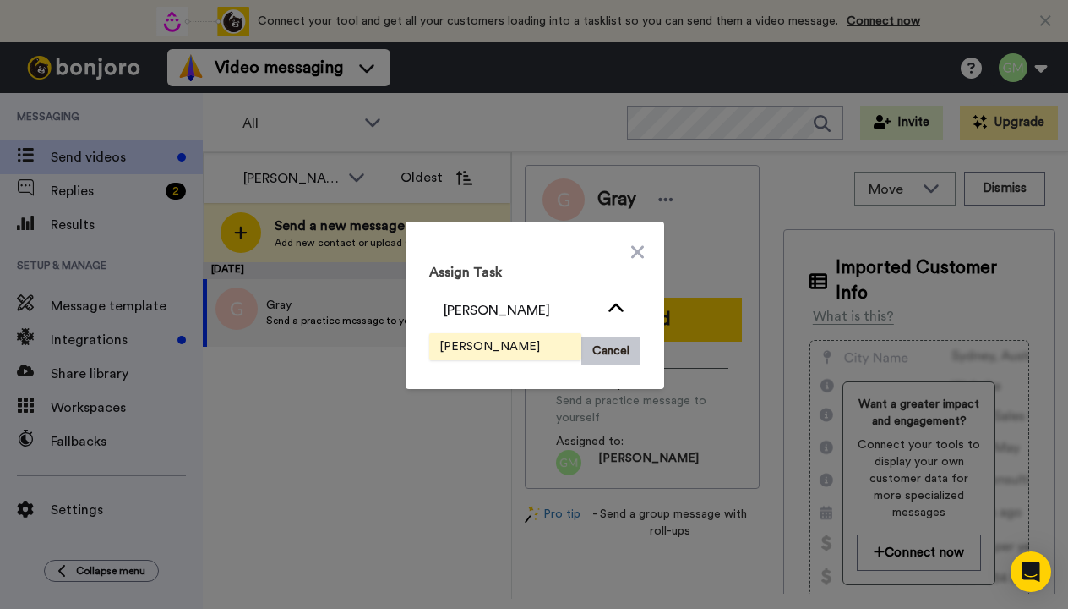
click at [522, 344] on li "Ellie Moore" at bounding box center [505, 346] width 152 height 27
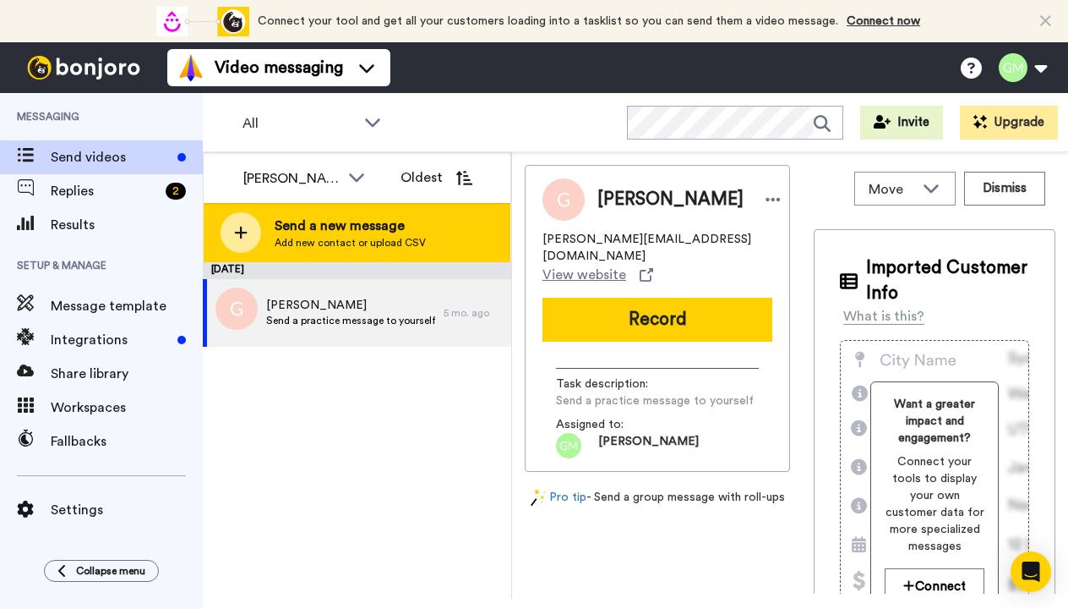
click at [347, 241] on span "Add new contact or upload CSV" at bounding box center [350, 243] width 151 height 14
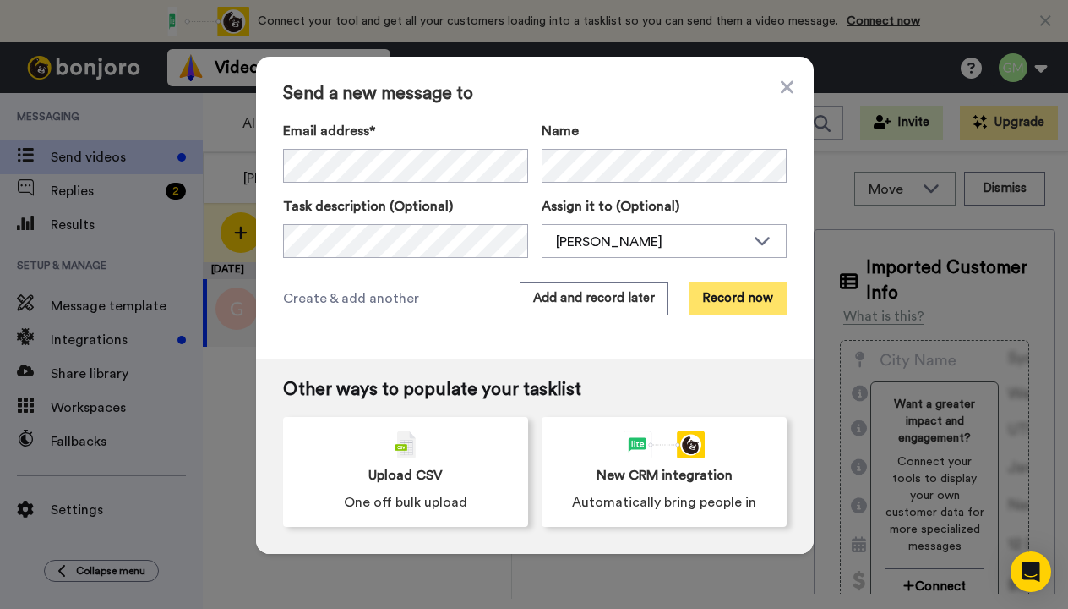
click at [714, 298] on button "Record now" at bounding box center [738, 298] width 98 height 34
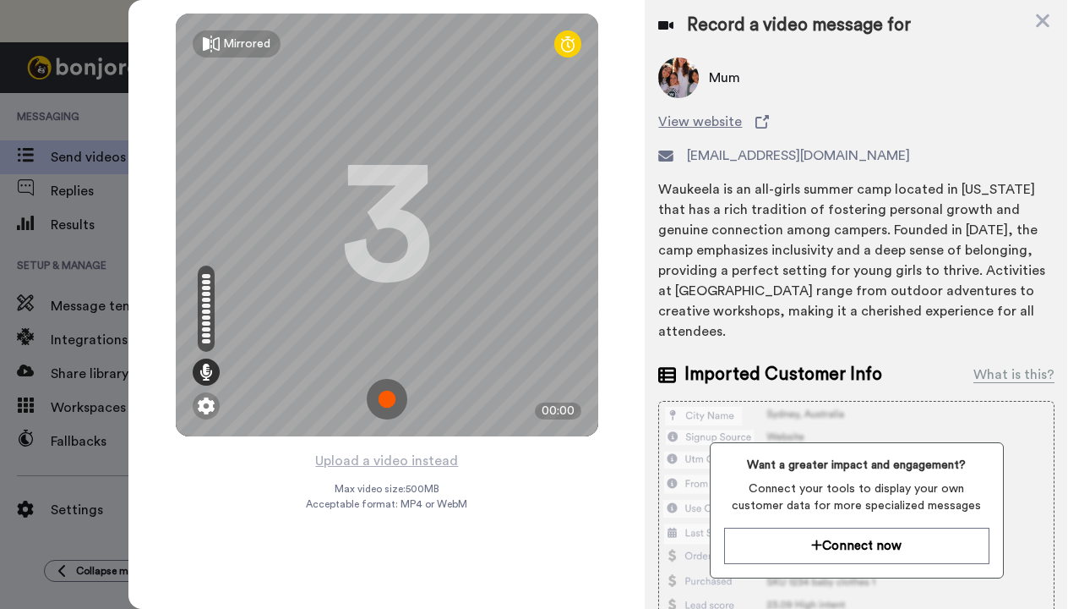
click at [394, 400] on img at bounding box center [387, 399] width 41 height 41
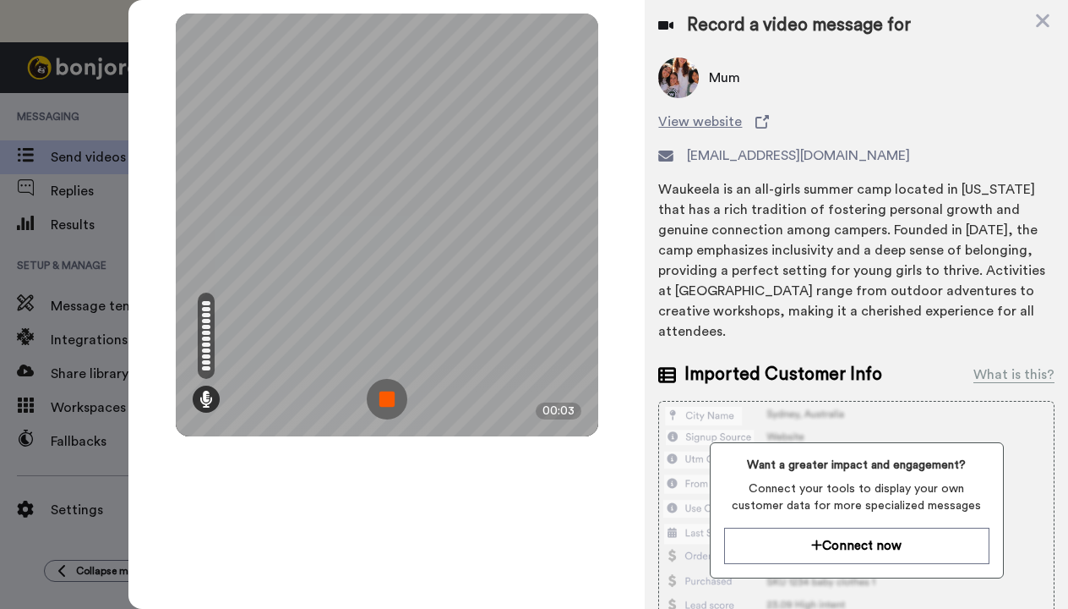
click at [382, 393] on img at bounding box center [387, 399] width 41 height 41
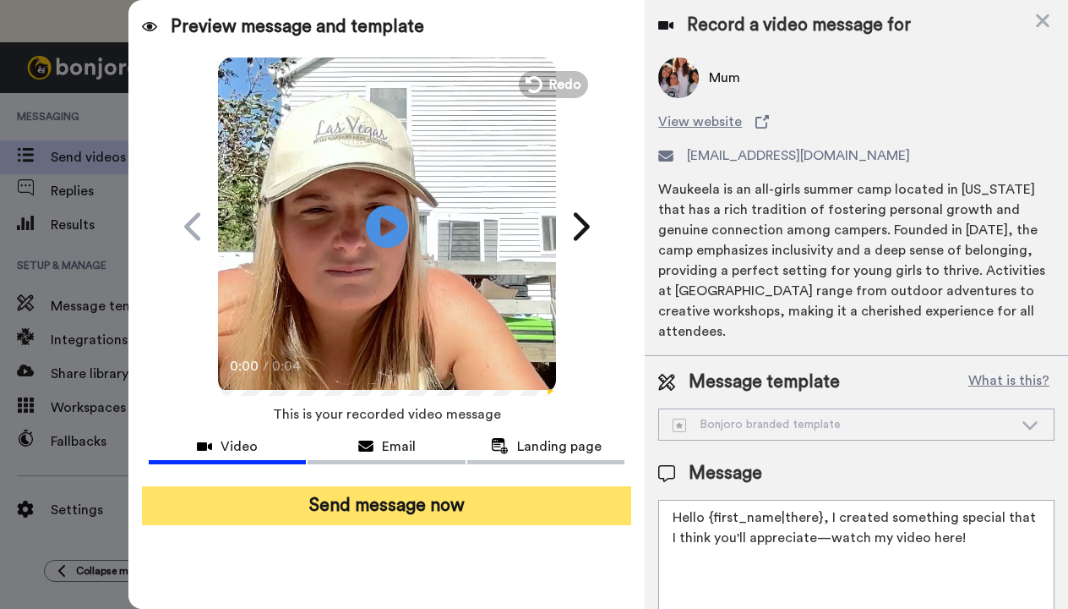
click at [435, 505] on button "Send message now" at bounding box center [387, 505] width 490 height 39
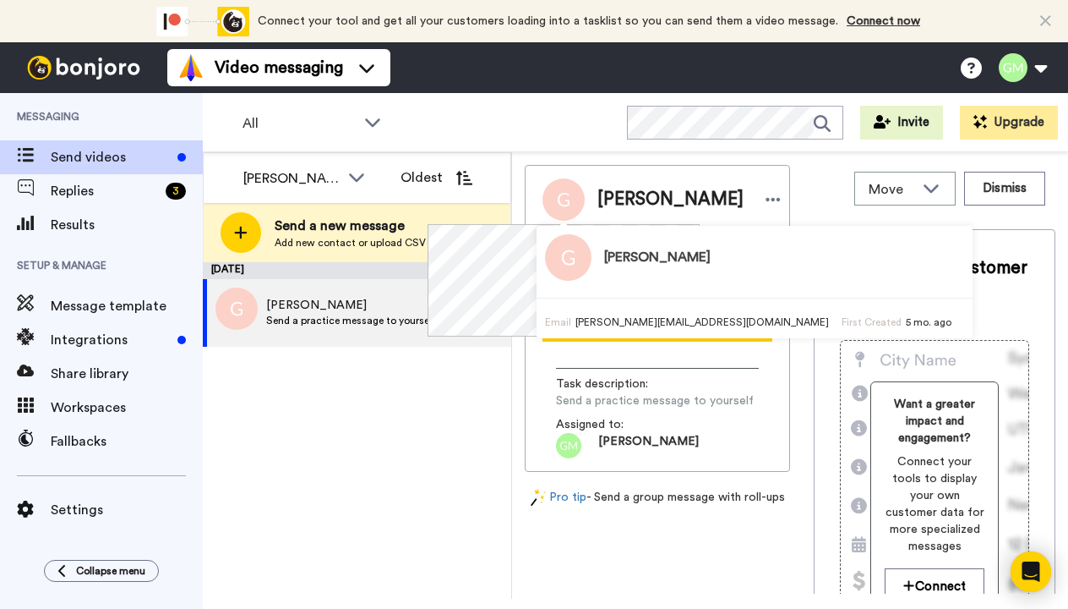
click at [573, 197] on img at bounding box center [564, 199] width 42 height 42
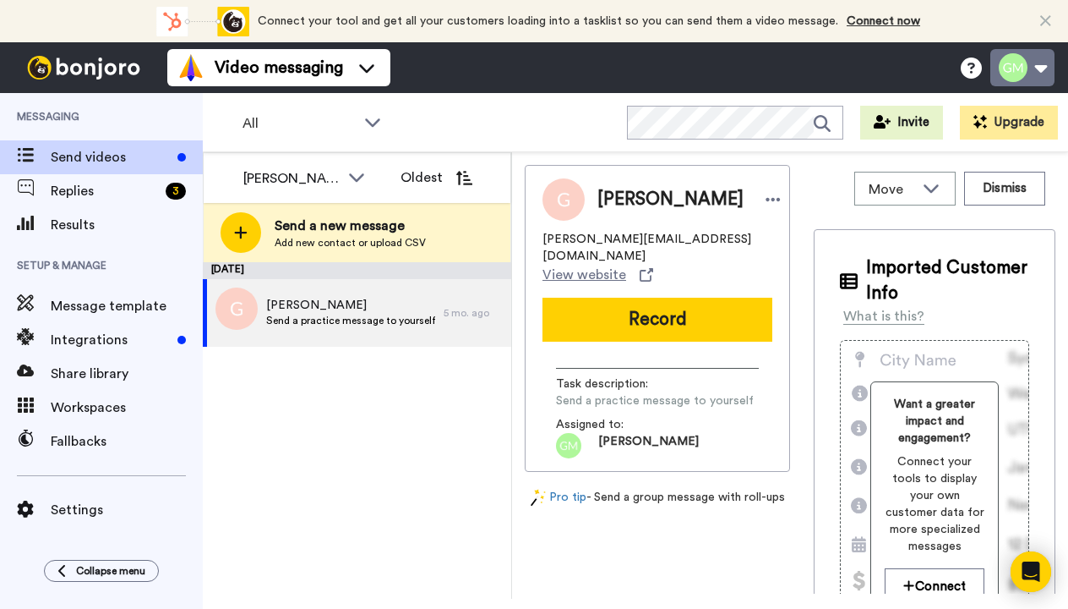
click at [1032, 74] on button at bounding box center [1023, 67] width 64 height 37
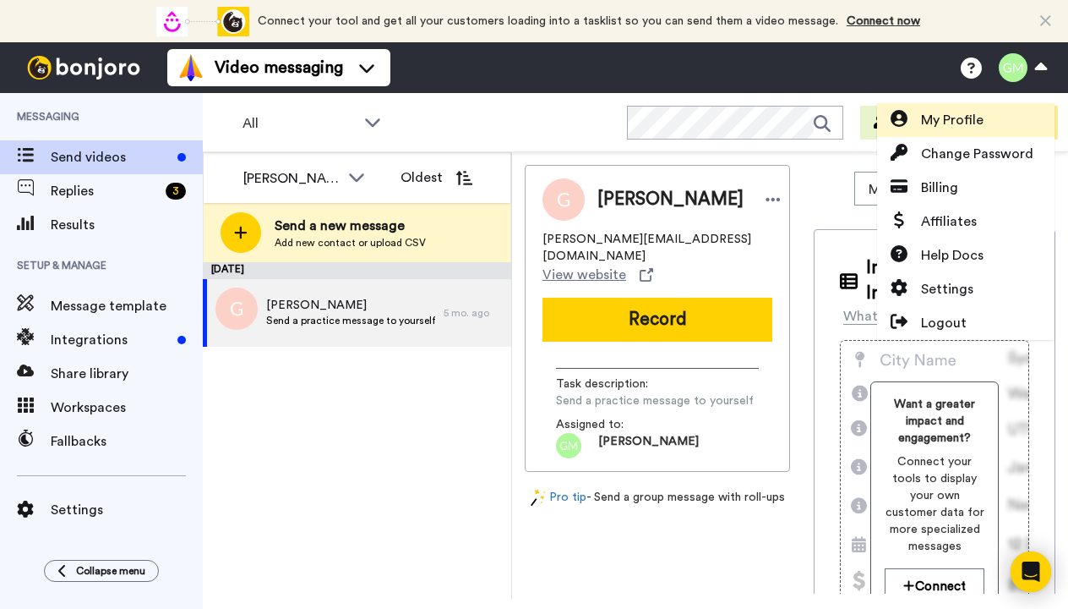
click at [968, 127] on span "My Profile" at bounding box center [952, 120] width 63 height 20
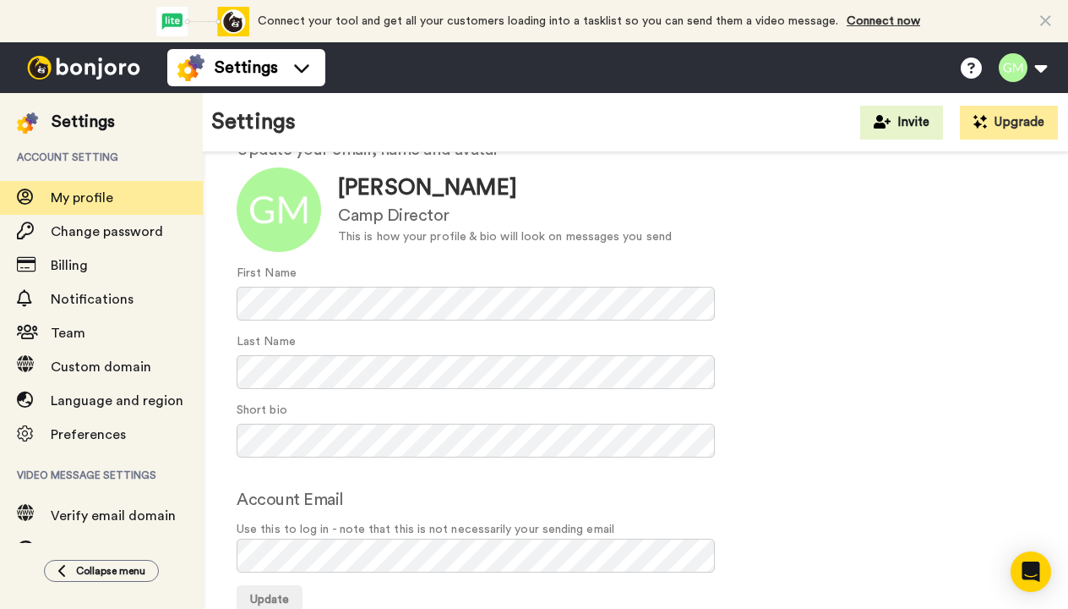
scroll to position [87, 0]
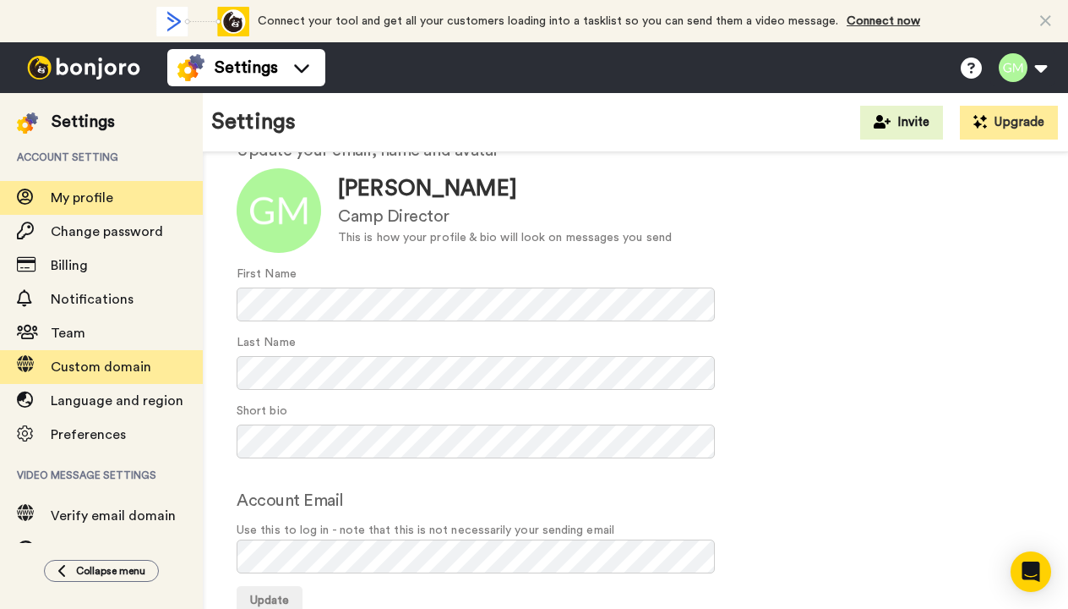
click at [72, 371] on span "Custom domain" at bounding box center [101, 367] width 101 height 14
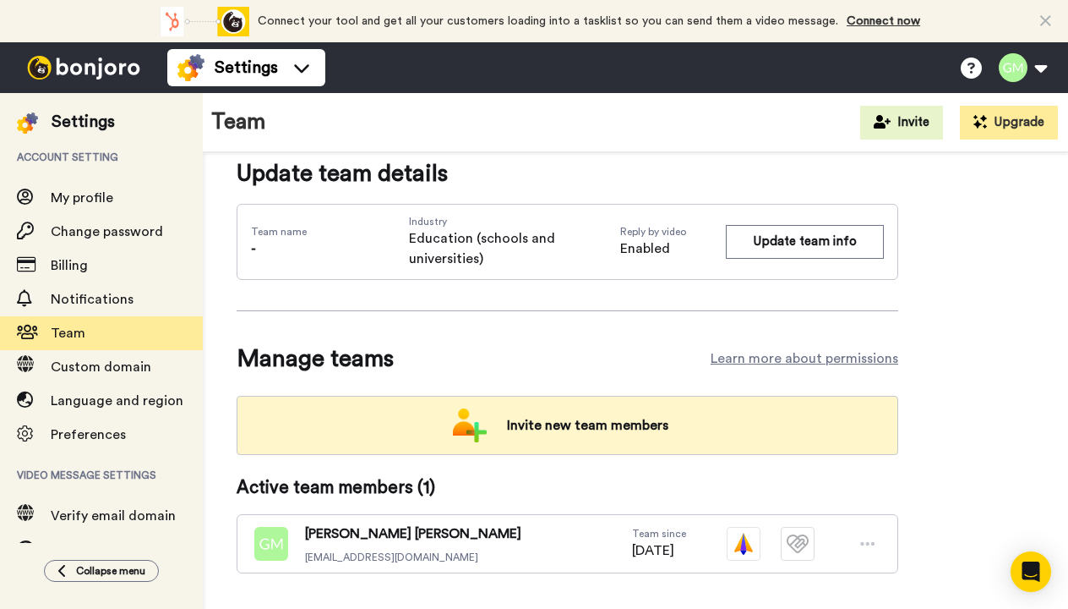
scroll to position [30, 0]
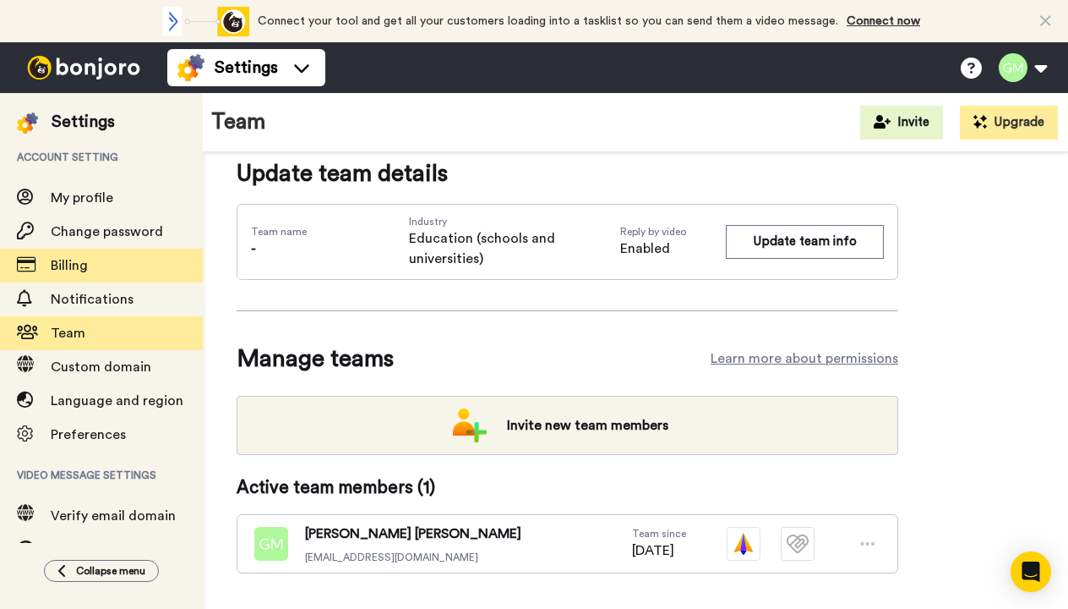
click at [55, 271] on span "Billing" at bounding box center [69, 266] width 37 height 14
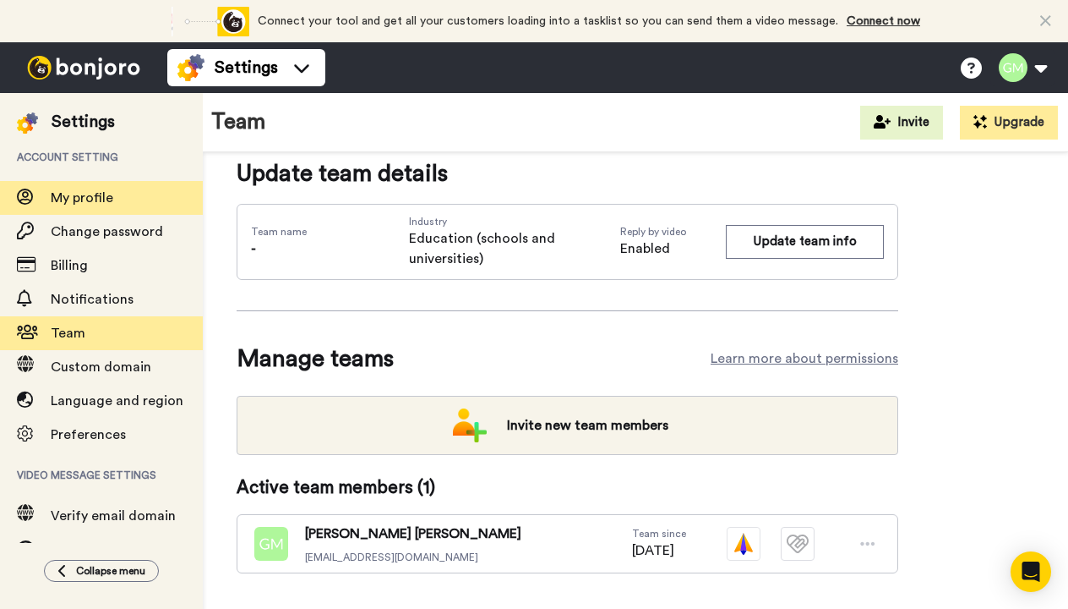
click at [63, 198] on span "My profile" at bounding box center [82, 198] width 63 height 14
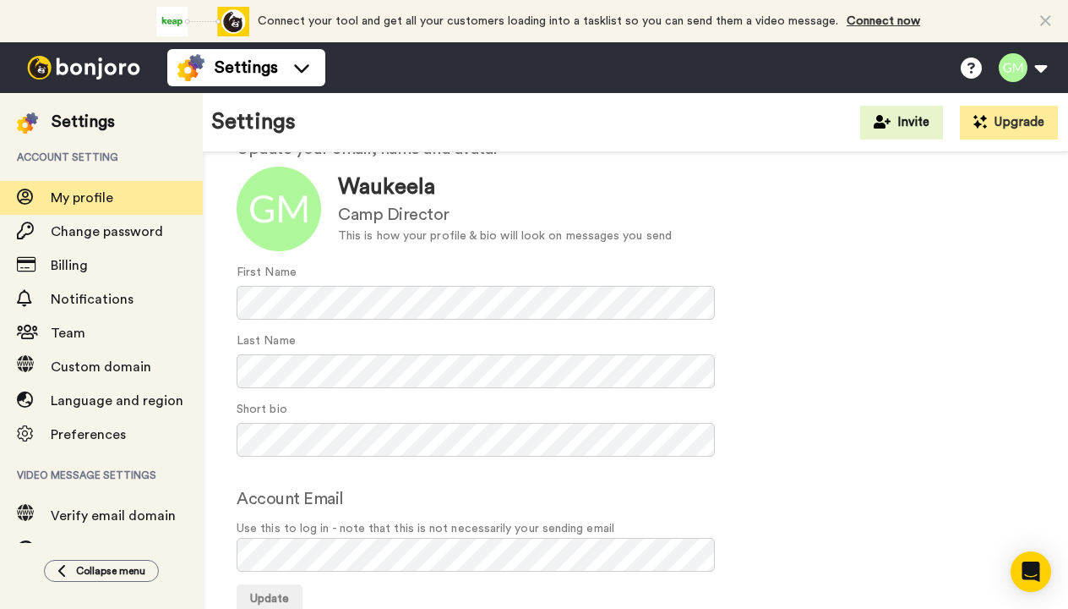
scroll to position [87, 0]
click at [447, 497] on div "Account Email Use this to log in - note that this is not necessarily your sendi…" at bounding box center [636, 530] width 798 height 85
click at [282, 594] on span "Update" at bounding box center [269, 600] width 39 height 12
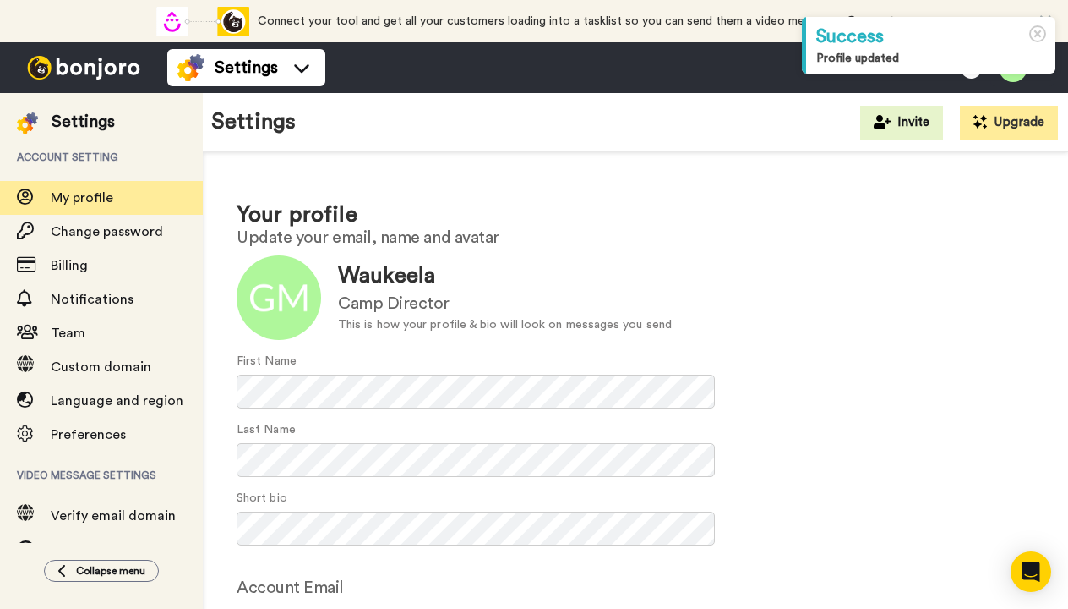
click at [89, 194] on span "My profile" at bounding box center [82, 198] width 63 height 14
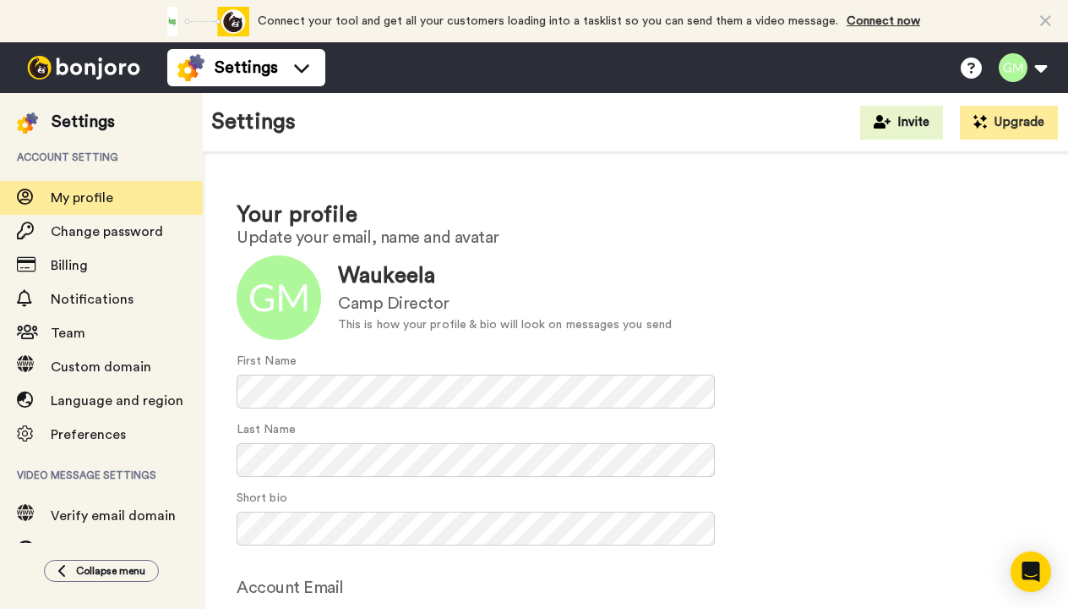
click at [81, 129] on div "Settings" at bounding box center [83, 122] width 63 height 24
click at [104, 560] on button "Collapse menu" at bounding box center [101, 571] width 115 height 22
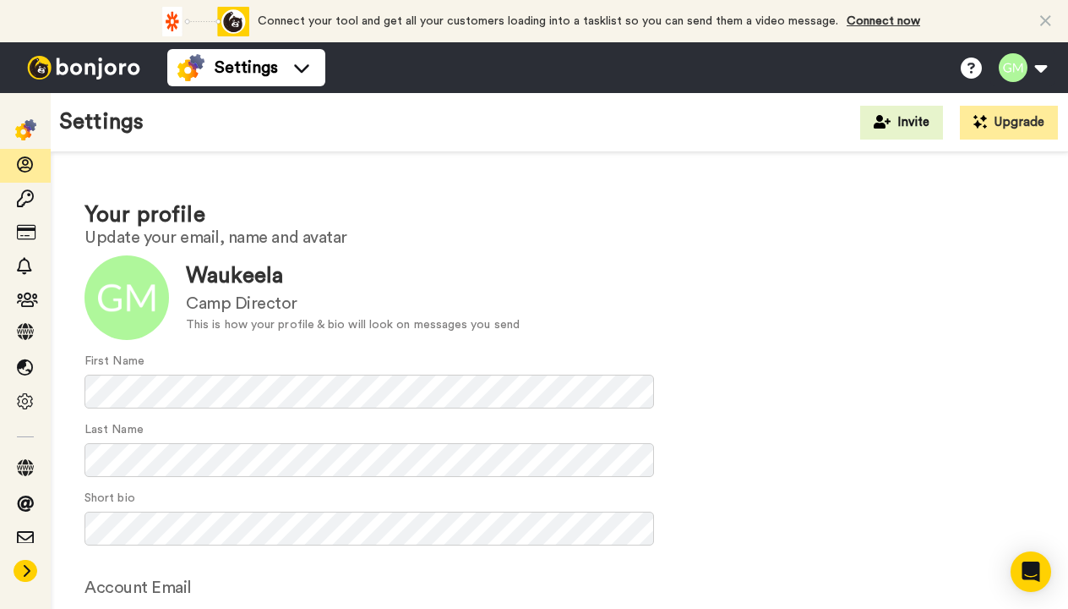
click at [21, 565] on icon at bounding box center [26, 571] width 10 height 14
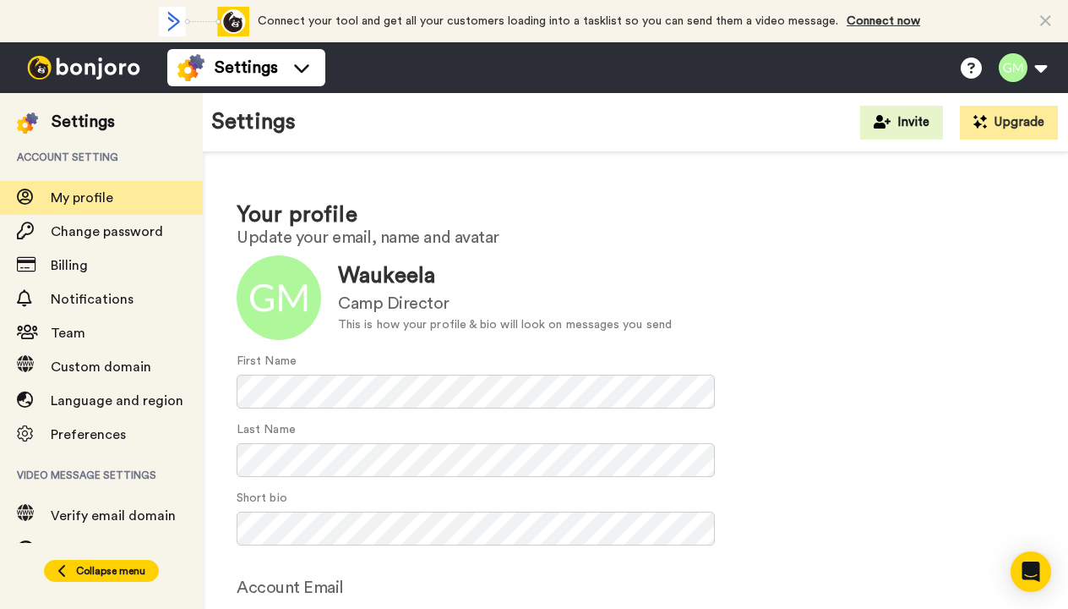
click at [57, 564] on icon at bounding box center [62, 571] width 10 height 14
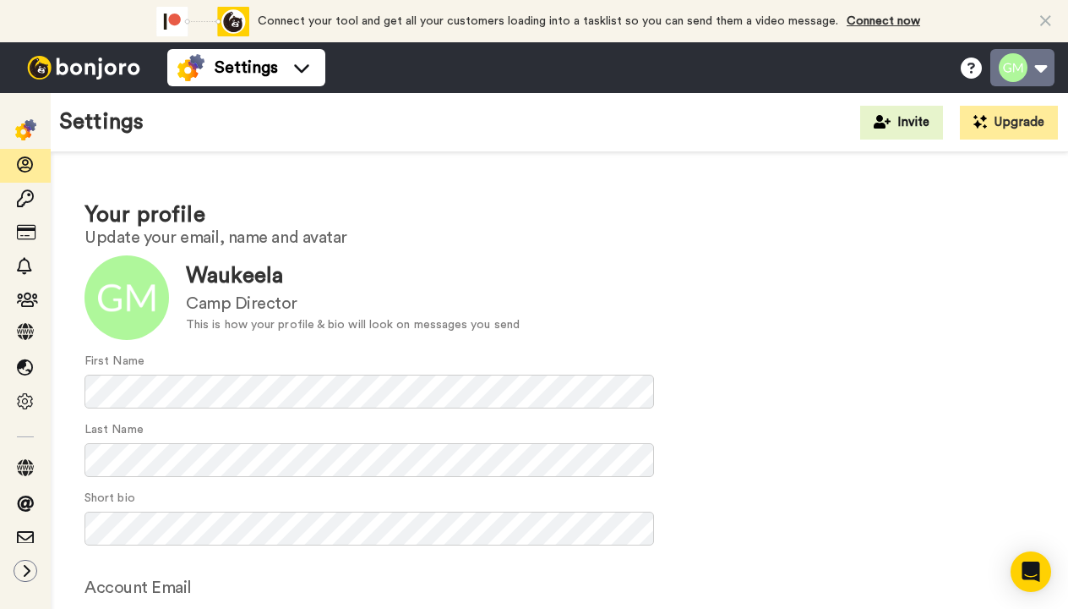
click at [1041, 72] on button at bounding box center [1023, 67] width 64 height 37
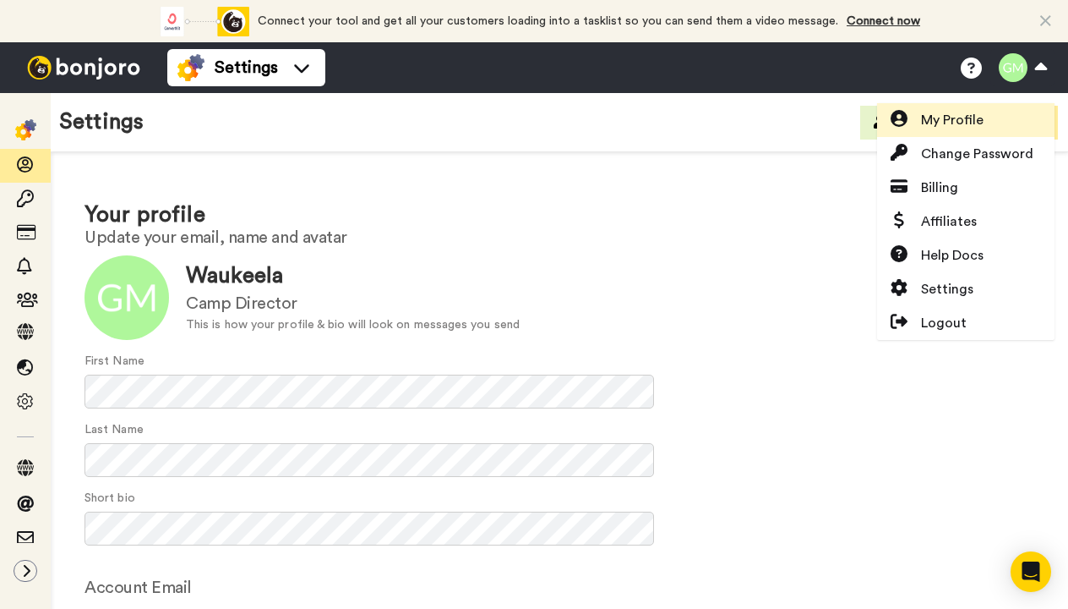
click at [940, 129] on span "My Profile" at bounding box center [952, 120] width 63 height 20
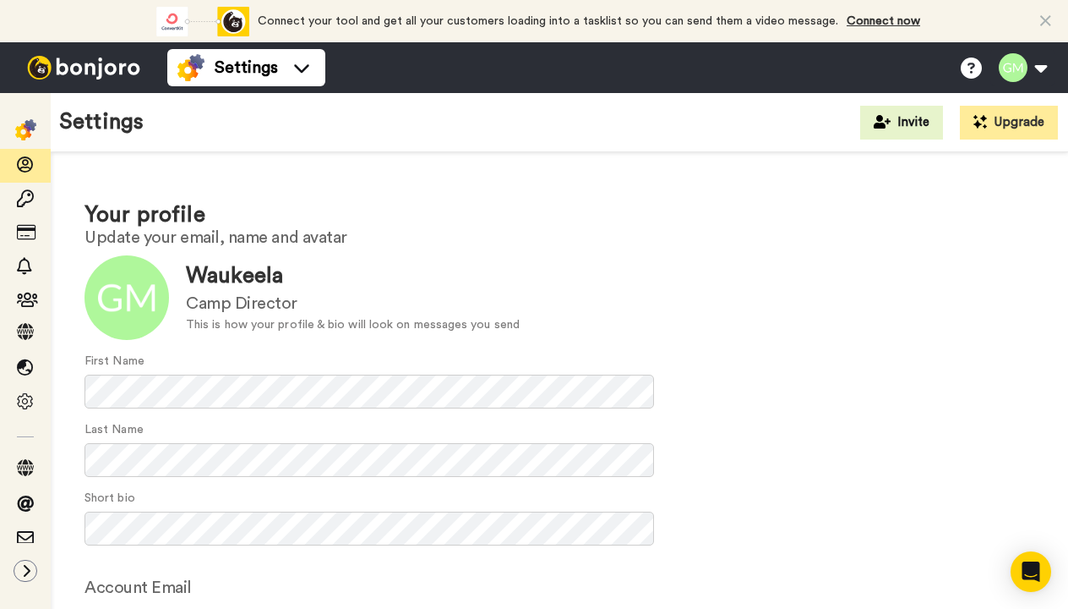
click at [128, 65] on img at bounding box center [83, 68] width 127 height 24
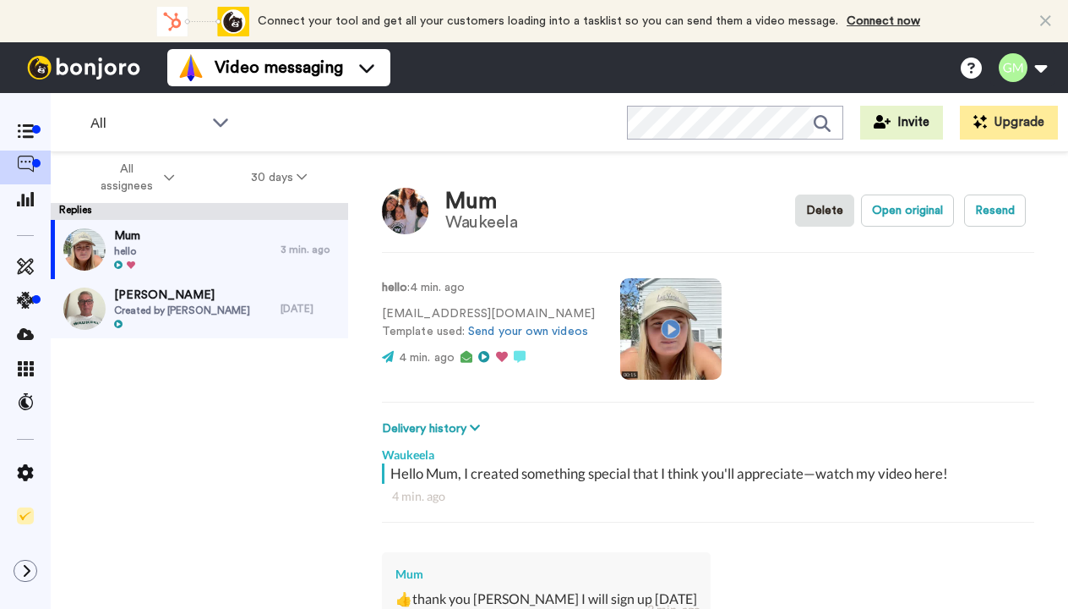
click at [181, 243] on div "Mum hello" at bounding box center [166, 249] width 230 height 59
type textarea "x"
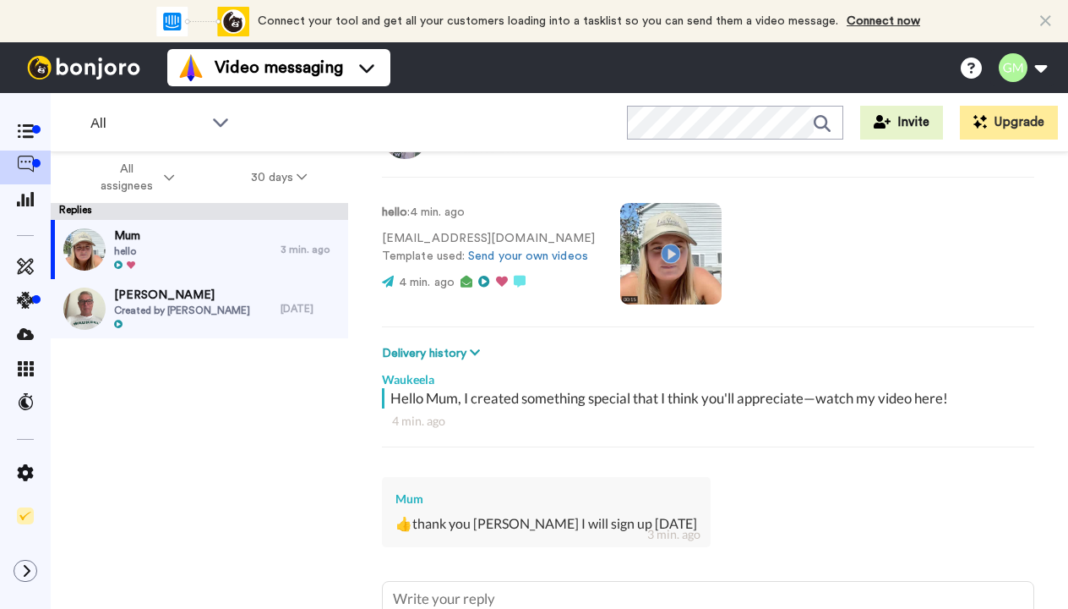
scroll to position [212, 0]
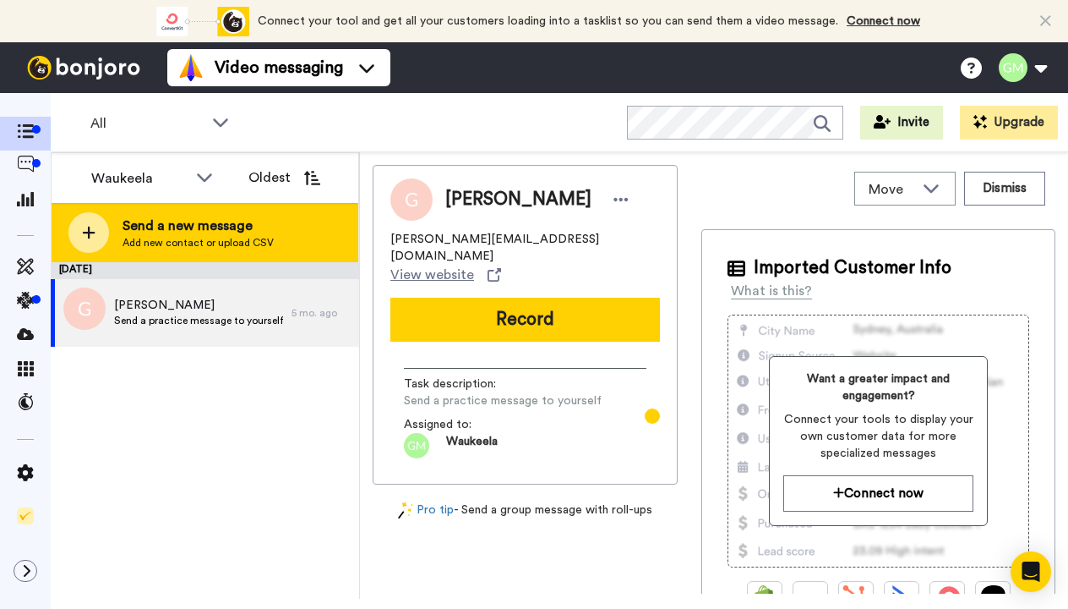
click at [181, 235] on span "Send a new message" at bounding box center [198, 226] width 151 height 20
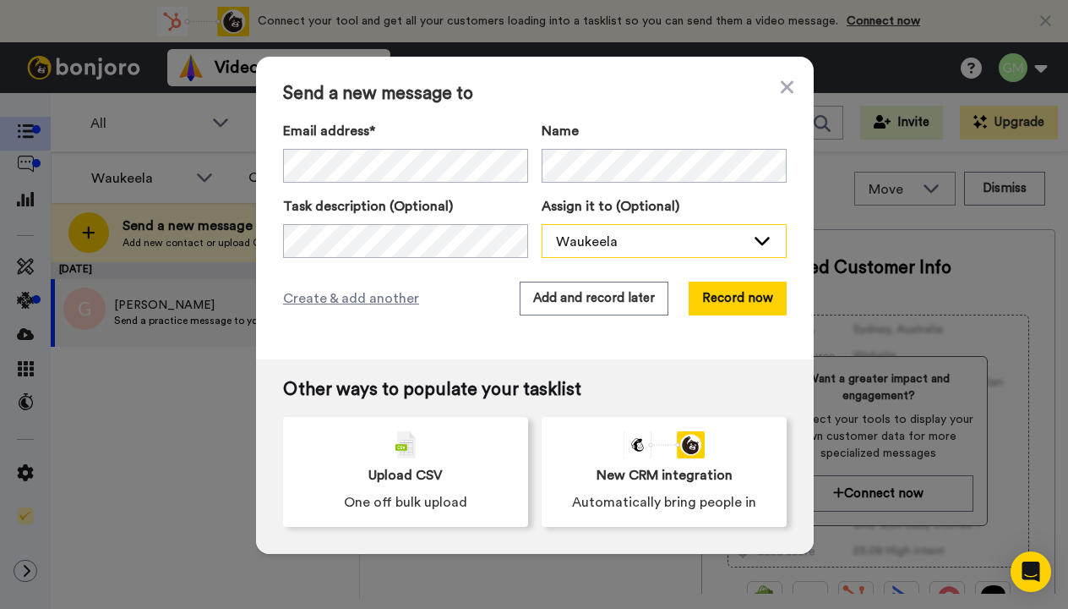
click at [688, 242] on div "Waukeela" at bounding box center [650, 242] width 189 height 20
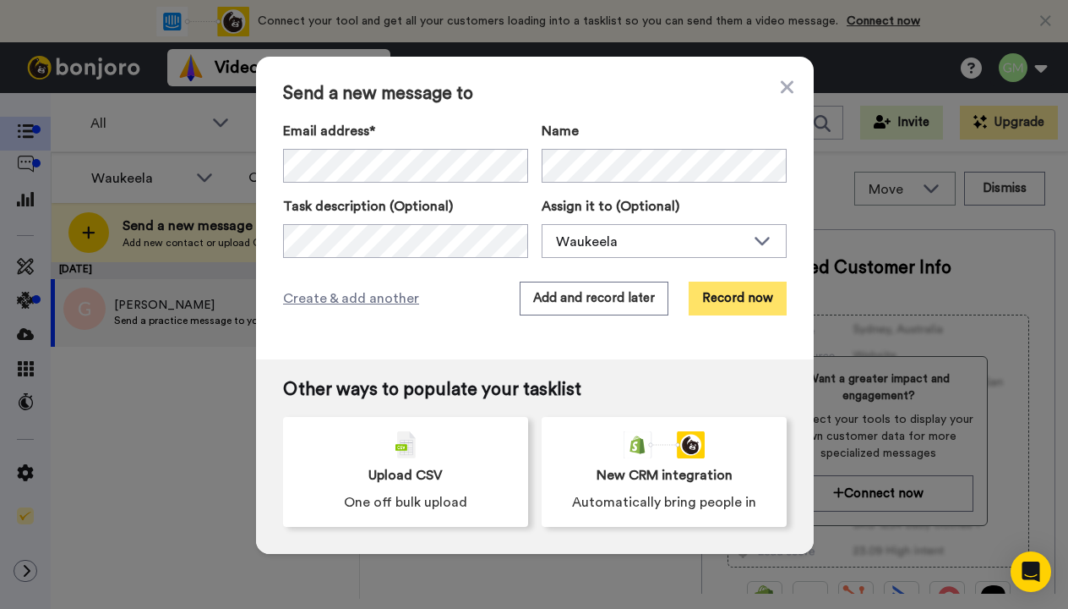
click at [707, 287] on button "Record now" at bounding box center [738, 298] width 98 height 34
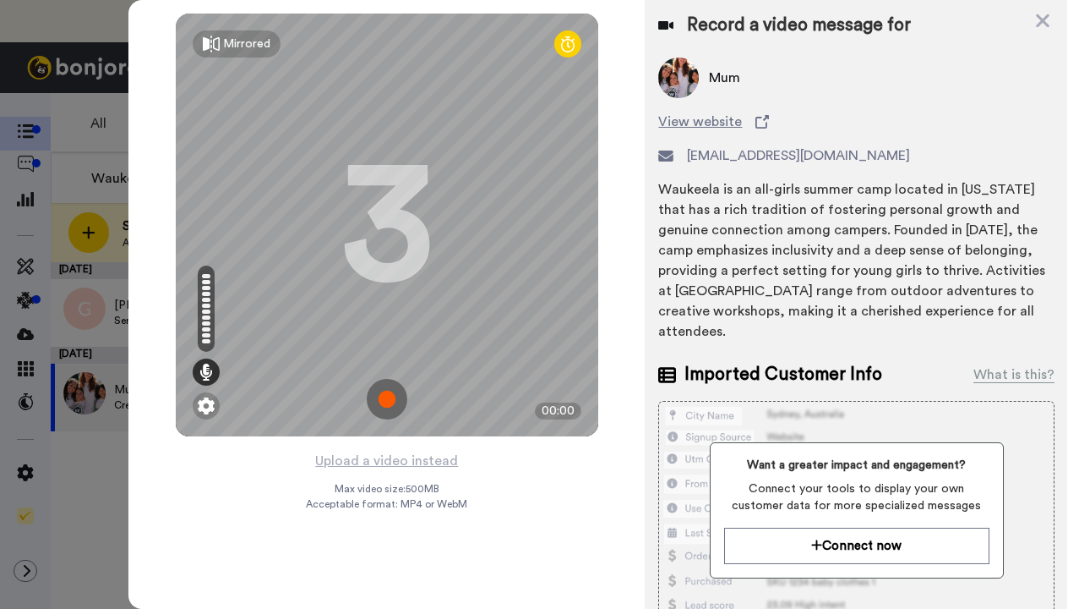
click at [385, 405] on img at bounding box center [387, 399] width 41 height 41
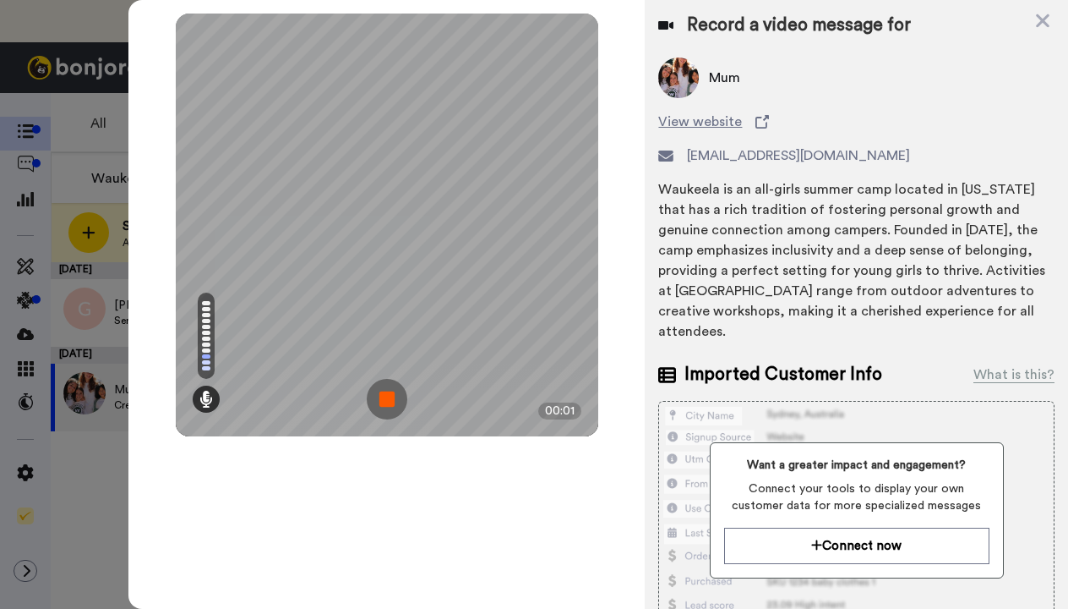
click at [385, 405] on img at bounding box center [387, 399] width 41 height 41
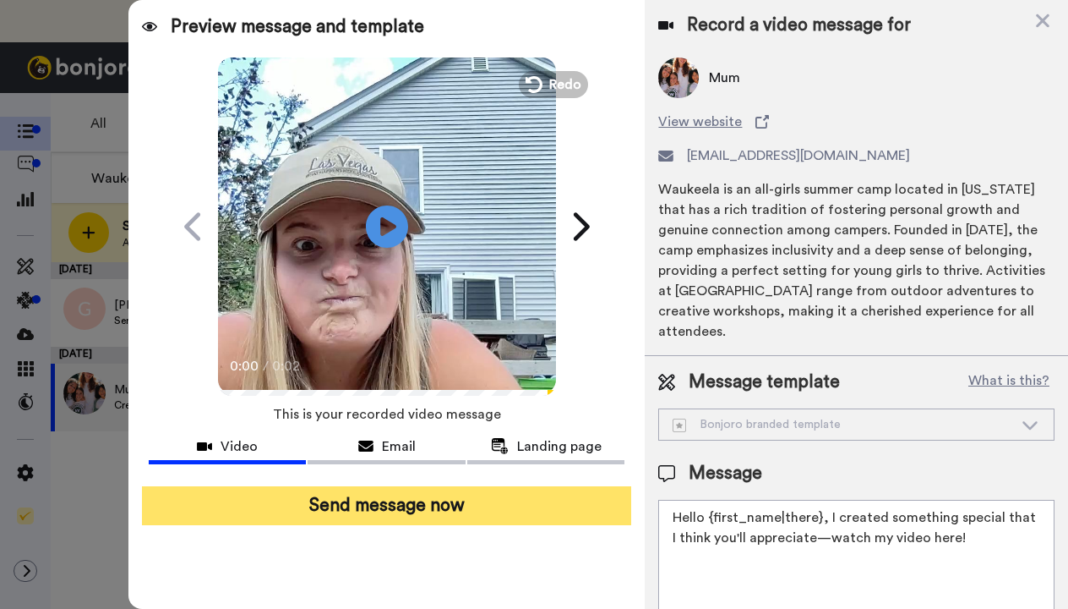
click at [425, 498] on button "Send message now" at bounding box center [387, 505] width 490 height 39
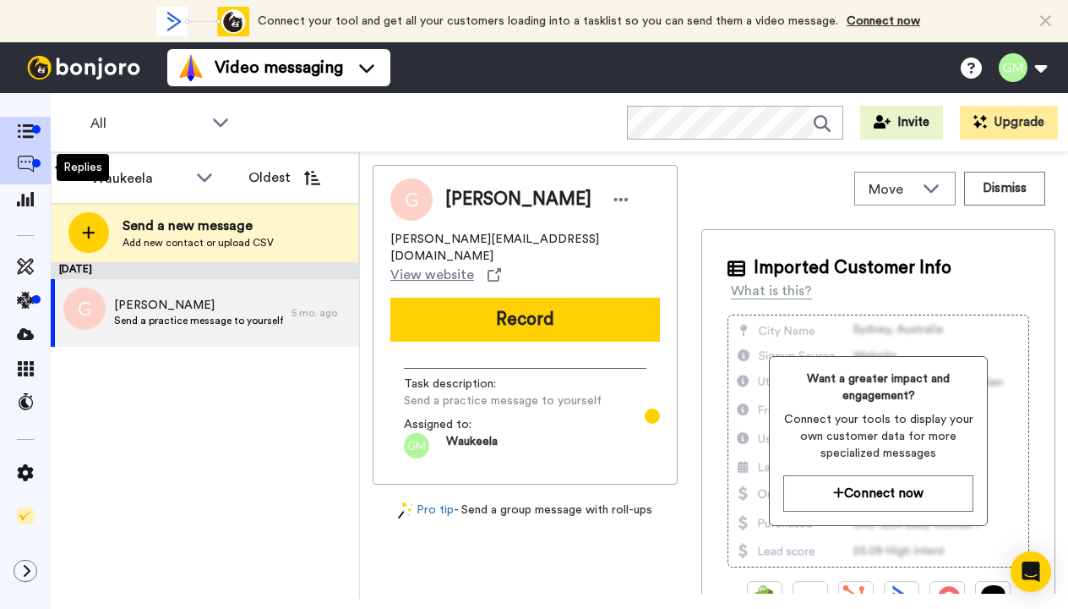
click at [26, 168] on icon at bounding box center [25, 164] width 17 height 17
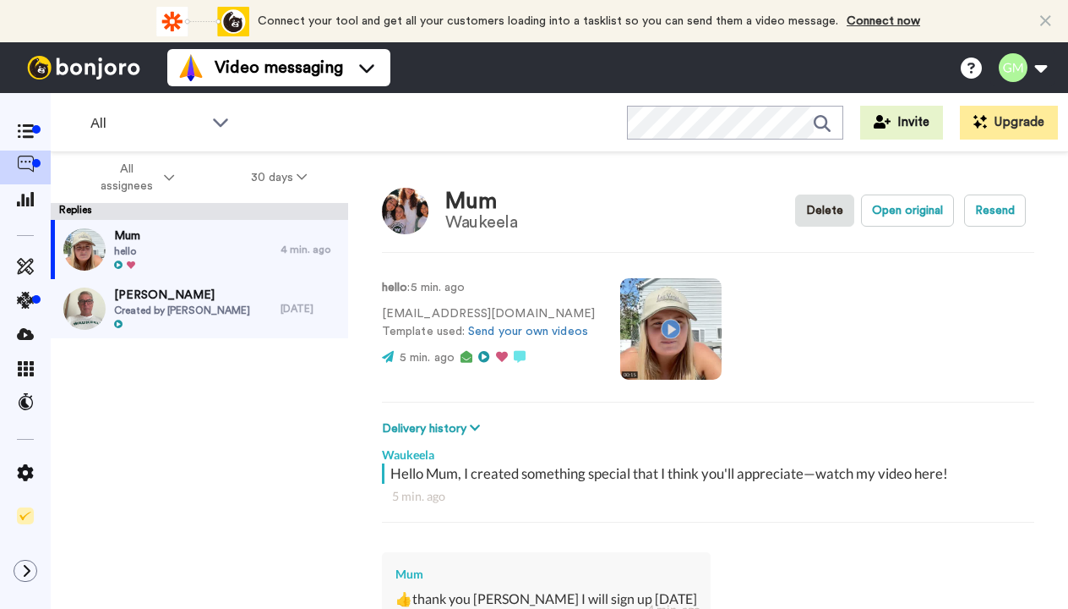
click at [244, 317] on div "[PERSON_NAME] Created by [PERSON_NAME]" at bounding box center [166, 308] width 230 height 59
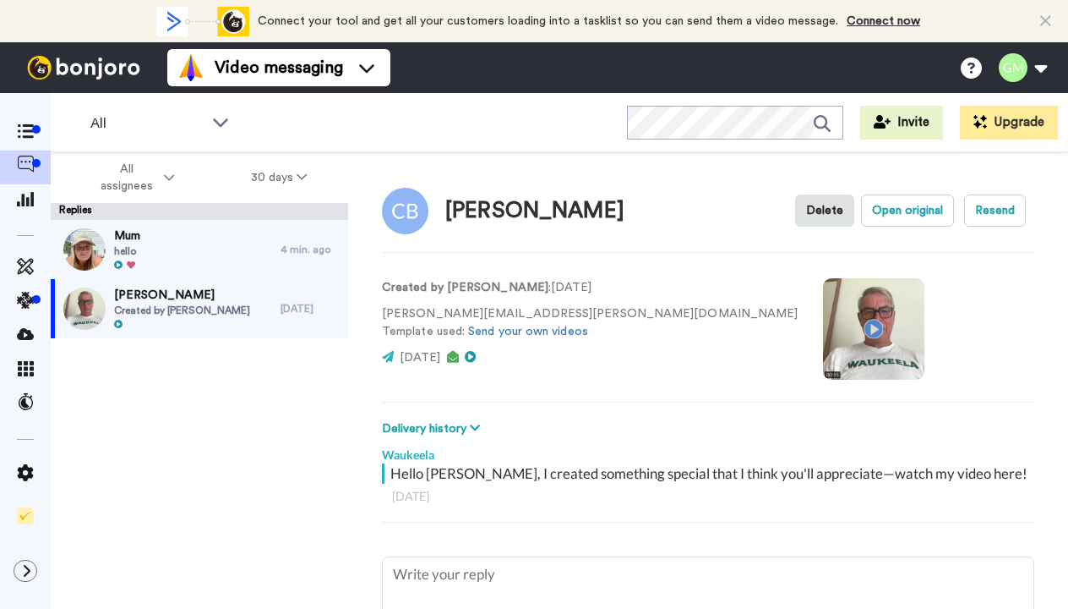
type textarea "x"
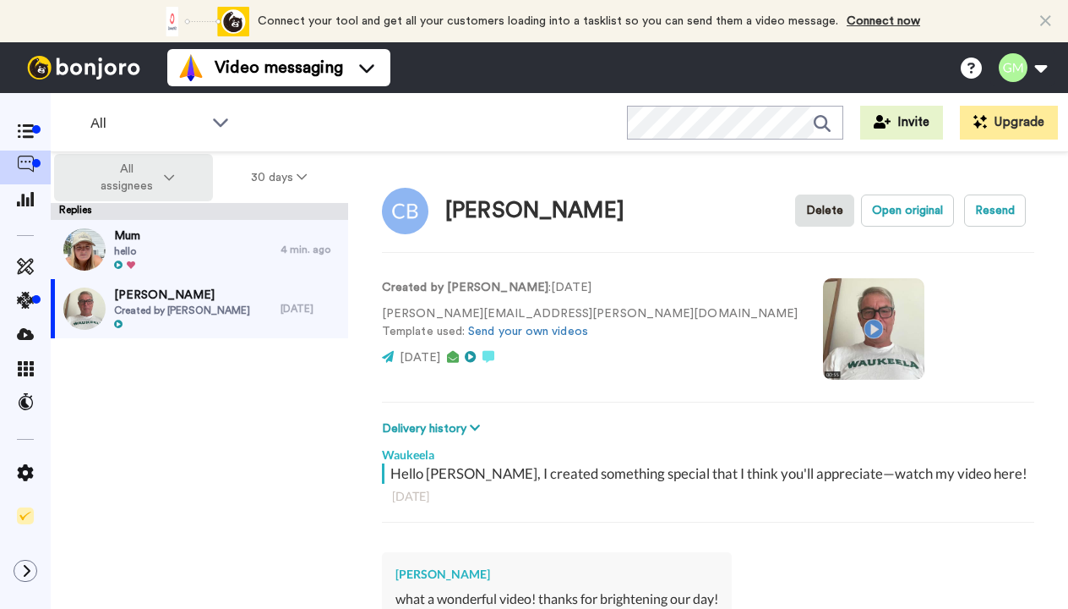
click at [166, 180] on icon at bounding box center [169, 178] width 10 height 12
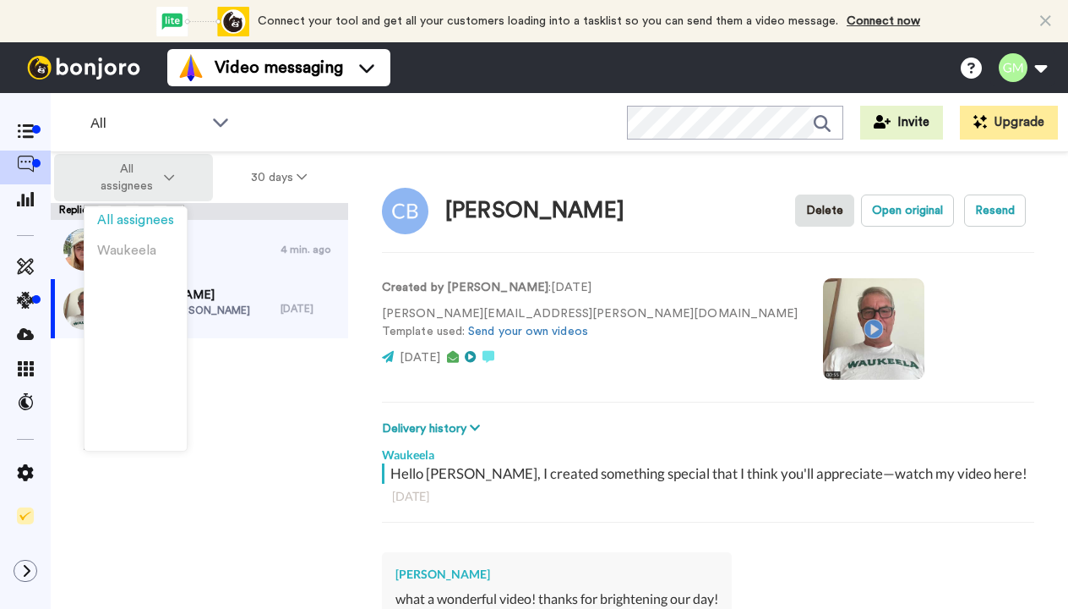
click at [166, 178] on icon at bounding box center [169, 178] width 10 height 12
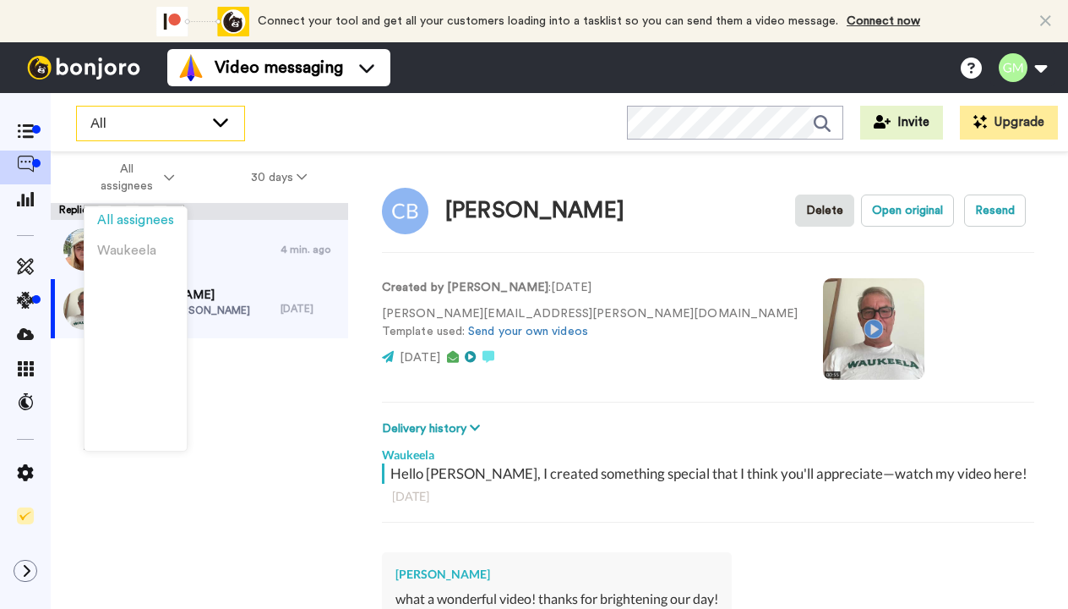
click at [213, 119] on icon at bounding box center [220, 121] width 20 height 17
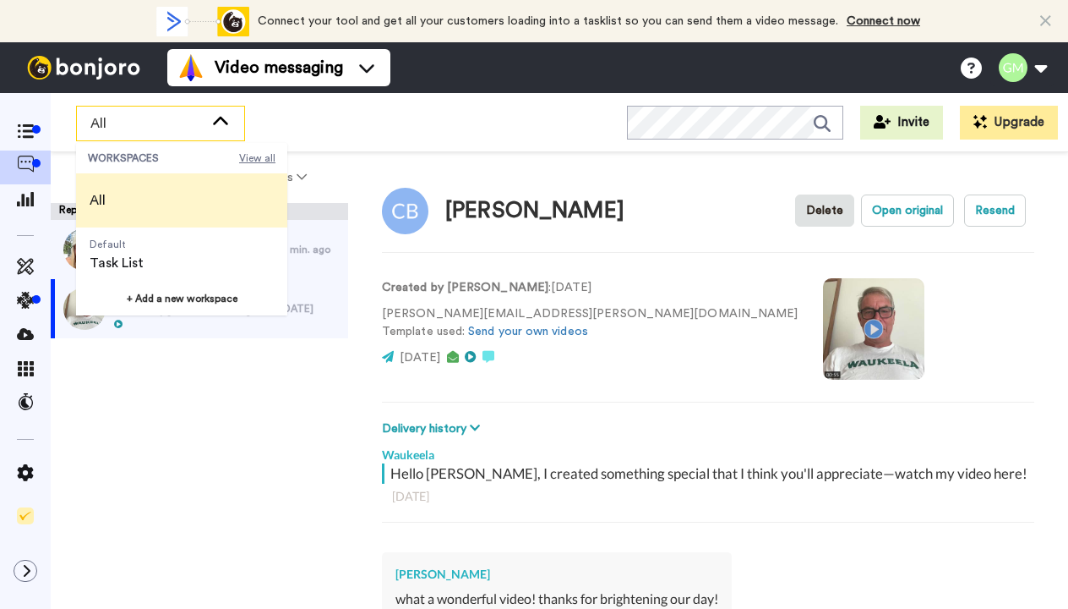
click at [250, 153] on span "View all" at bounding box center [257, 158] width 36 height 14
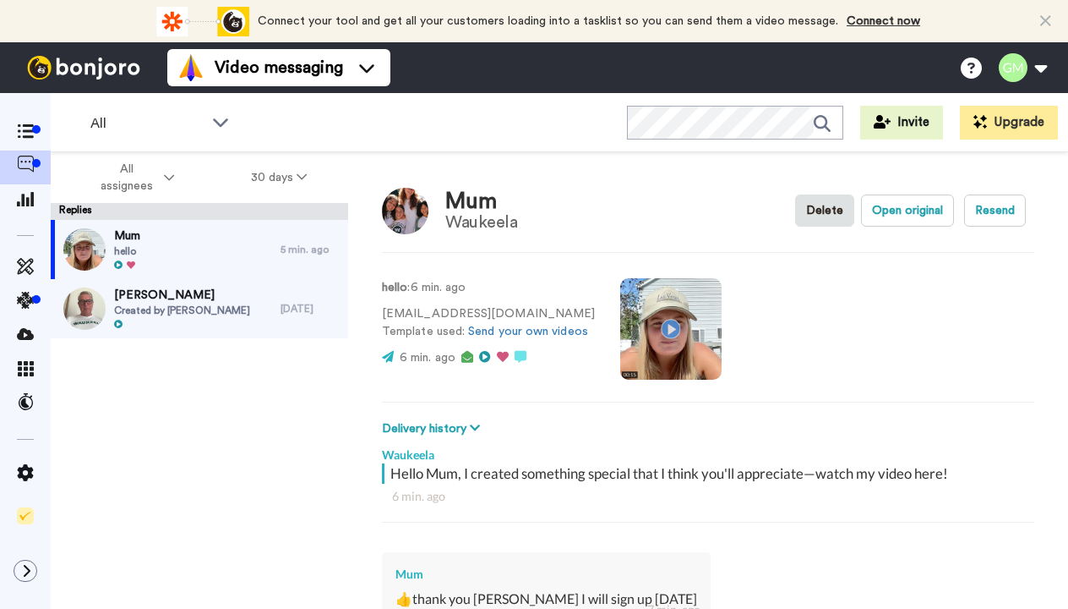
type textarea "x"
